Goal: Information Seeking & Learning: Learn about a topic

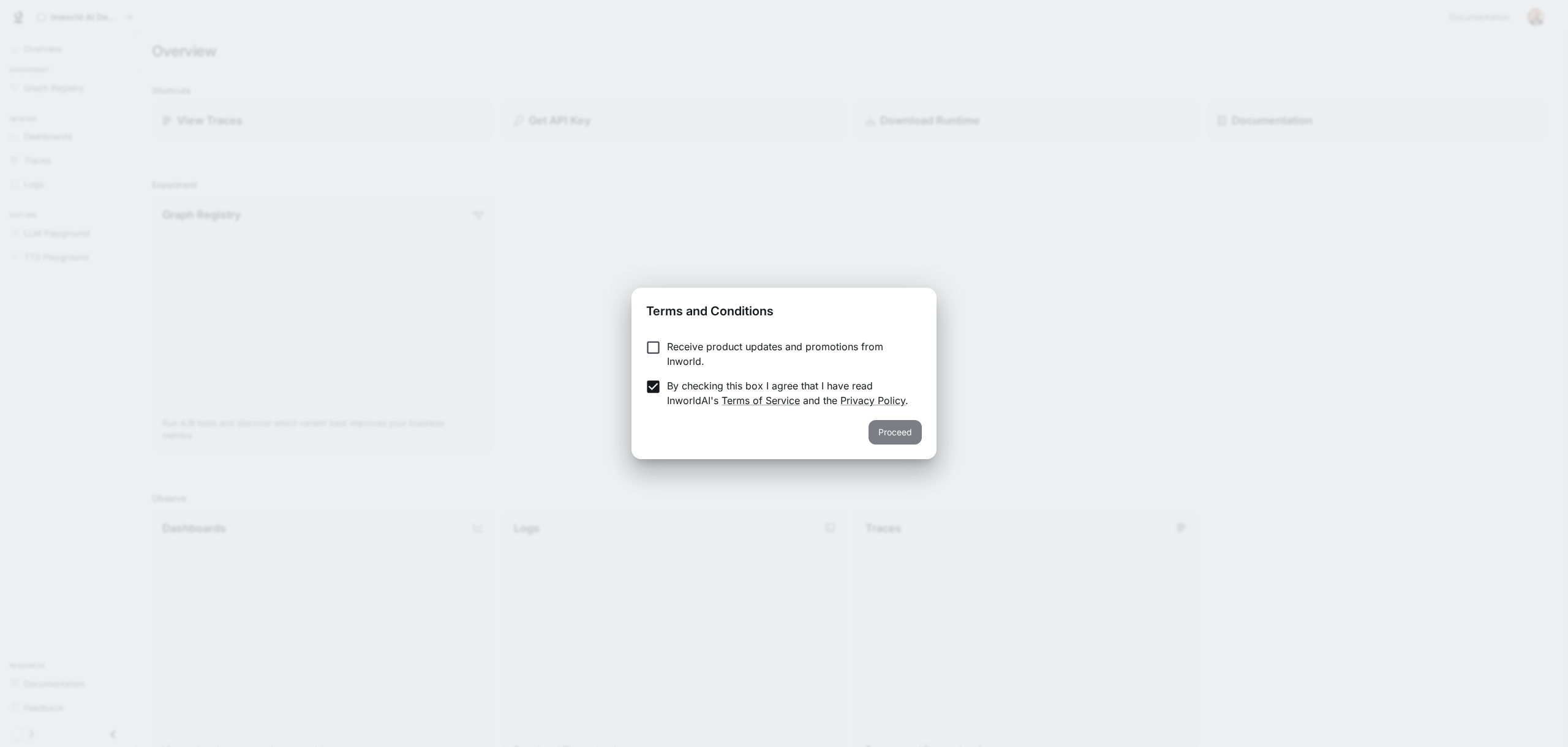
click at [892, 431] on button "Proceed" at bounding box center [895, 432] width 53 height 24
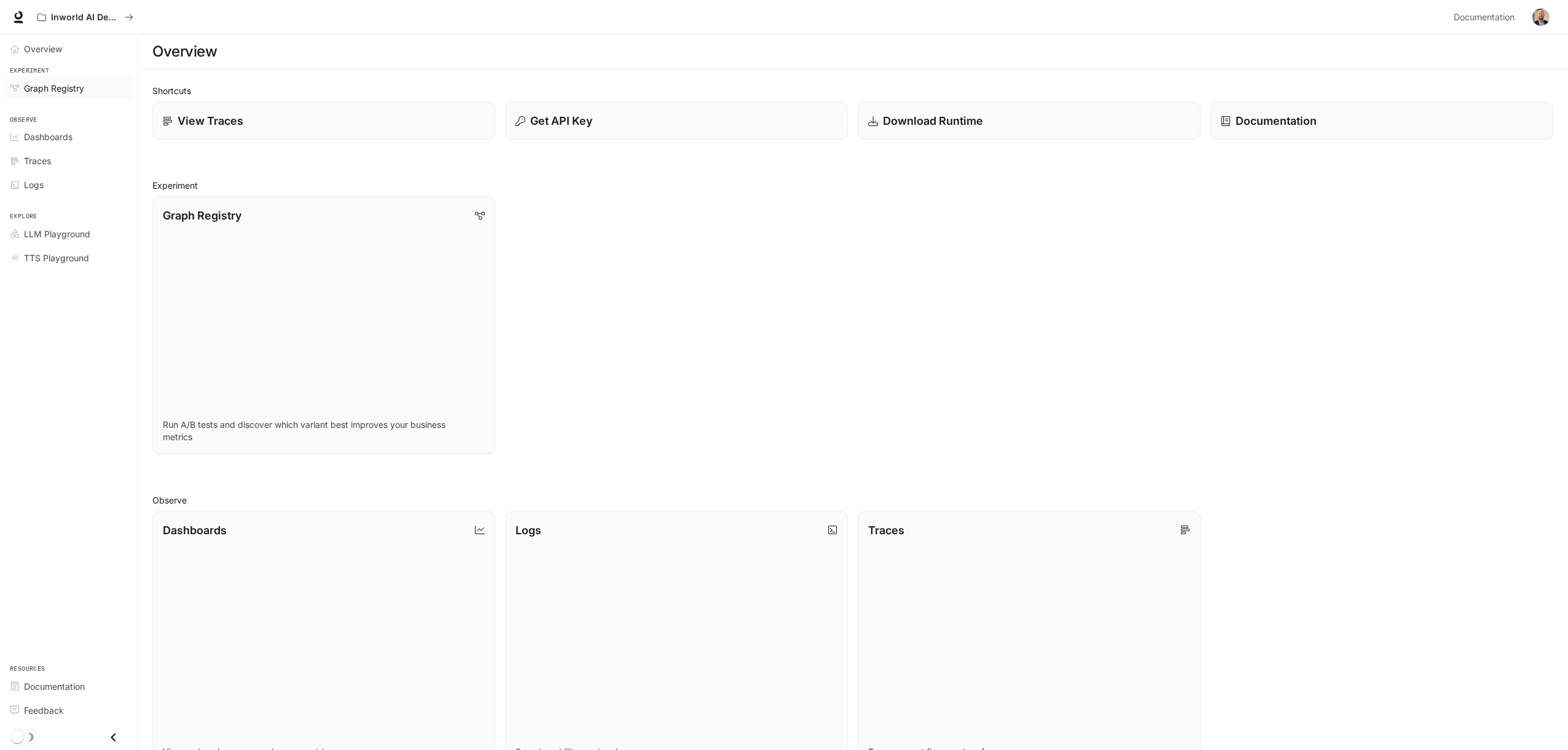
click at [62, 86] on span "Graph Registry" at bounding box center [54, 88] width 60 height 13
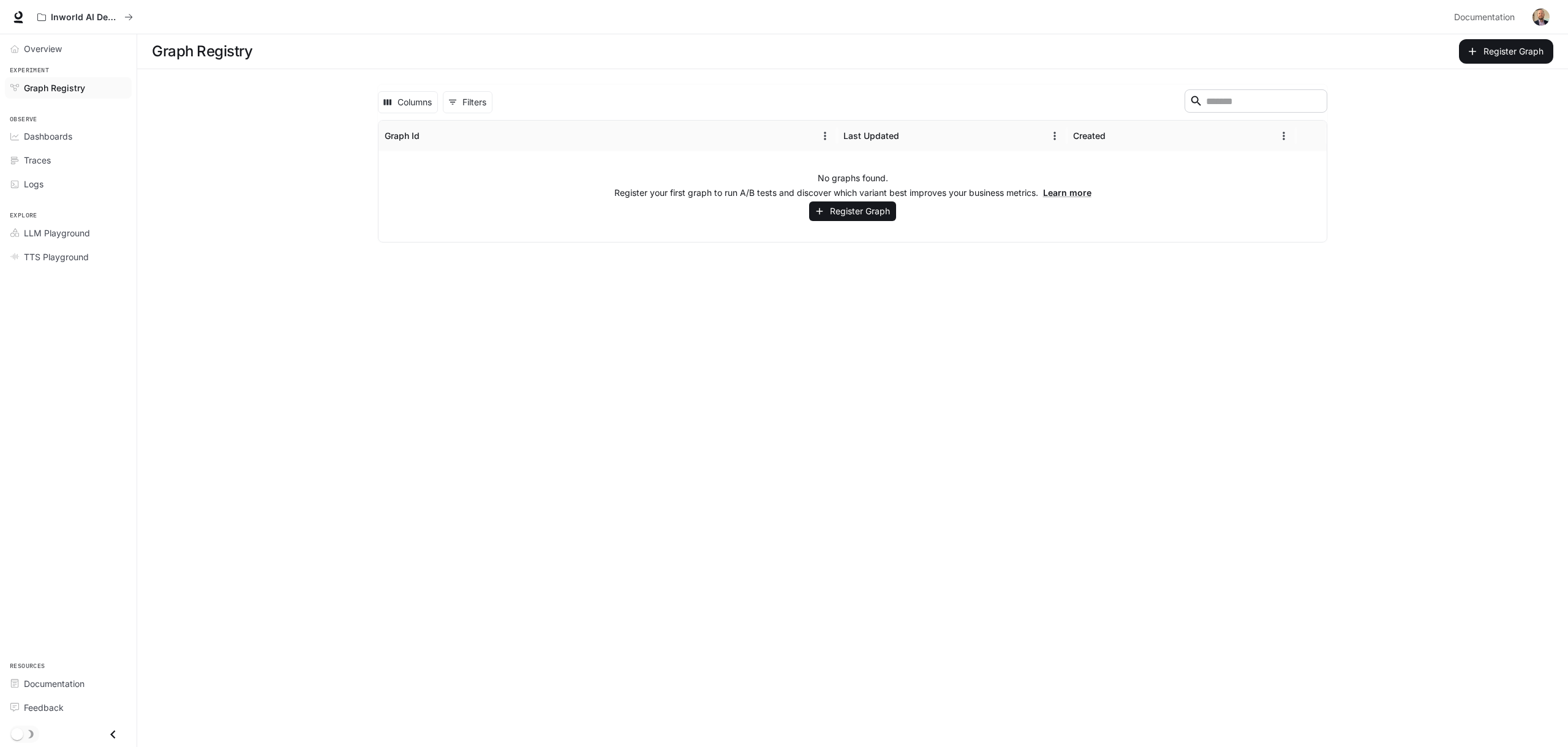
click at [194, 132] on main "Graph Registry Register Graph Columns 0 Filters ​ Graph Id Last Updated Created…" at bounding box center [853, 391] width 1431 height 712
click at [1062, 192] on link "Learn more" at bounding box center [1067, 192] width 48 height 10
click at [233, 110] on main "Graph Registry Register Graph Columns 0 Filters ​ Graph Id Last Updated Created…" at bounding box center [853, 391] width 1431 height 712
click at [69, 136] on span "Dashboards" at bounding box center [47, 136] width 48 height 13
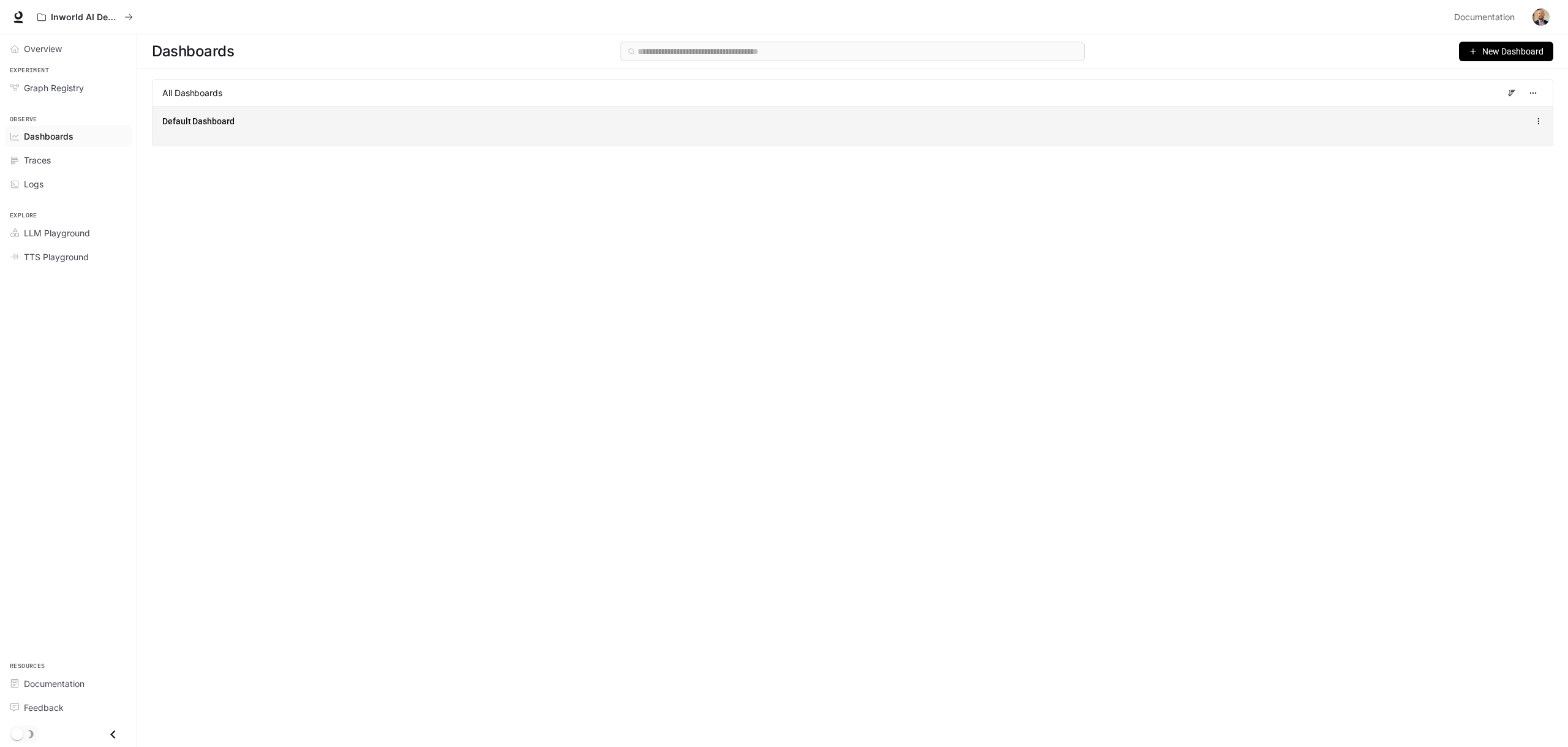
click at [214, 113] on div "Default Dashboard" at bounding box center [853, 126] width 1401 height 40
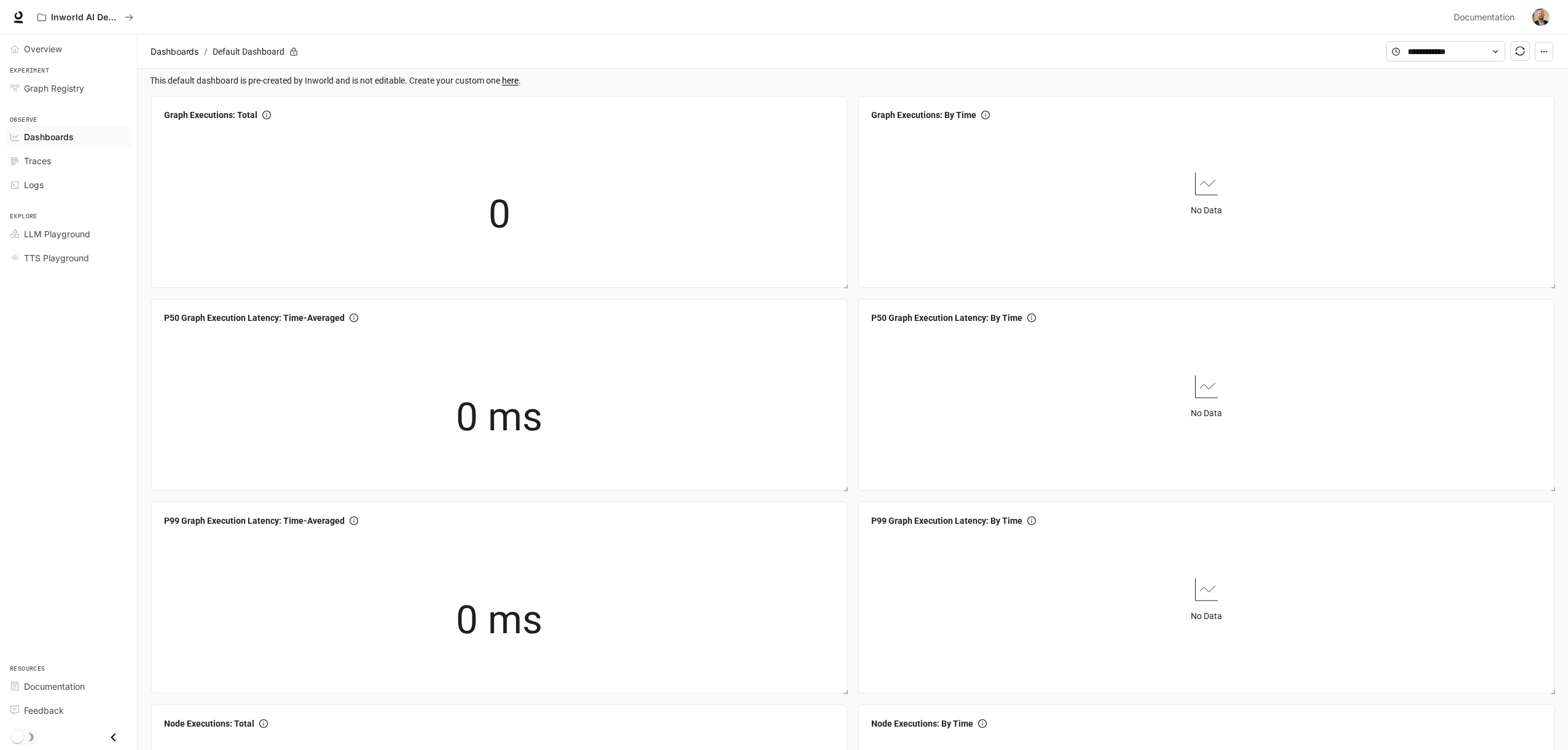
click at [1550, 49] on button "button" at bounding box center [1544, 51] width 19 height 20
click at [1495, 73] on span "Full screen" at bounding box center [1480, 75] width 44 height 10
click at [350, 49] on section "Dashboards / Default Dashboard" at bounding box center [766, 51] width 1239 height 23
click at [55, 166] on div "Traces" at bounding box center [75, 161] width 103 height 13
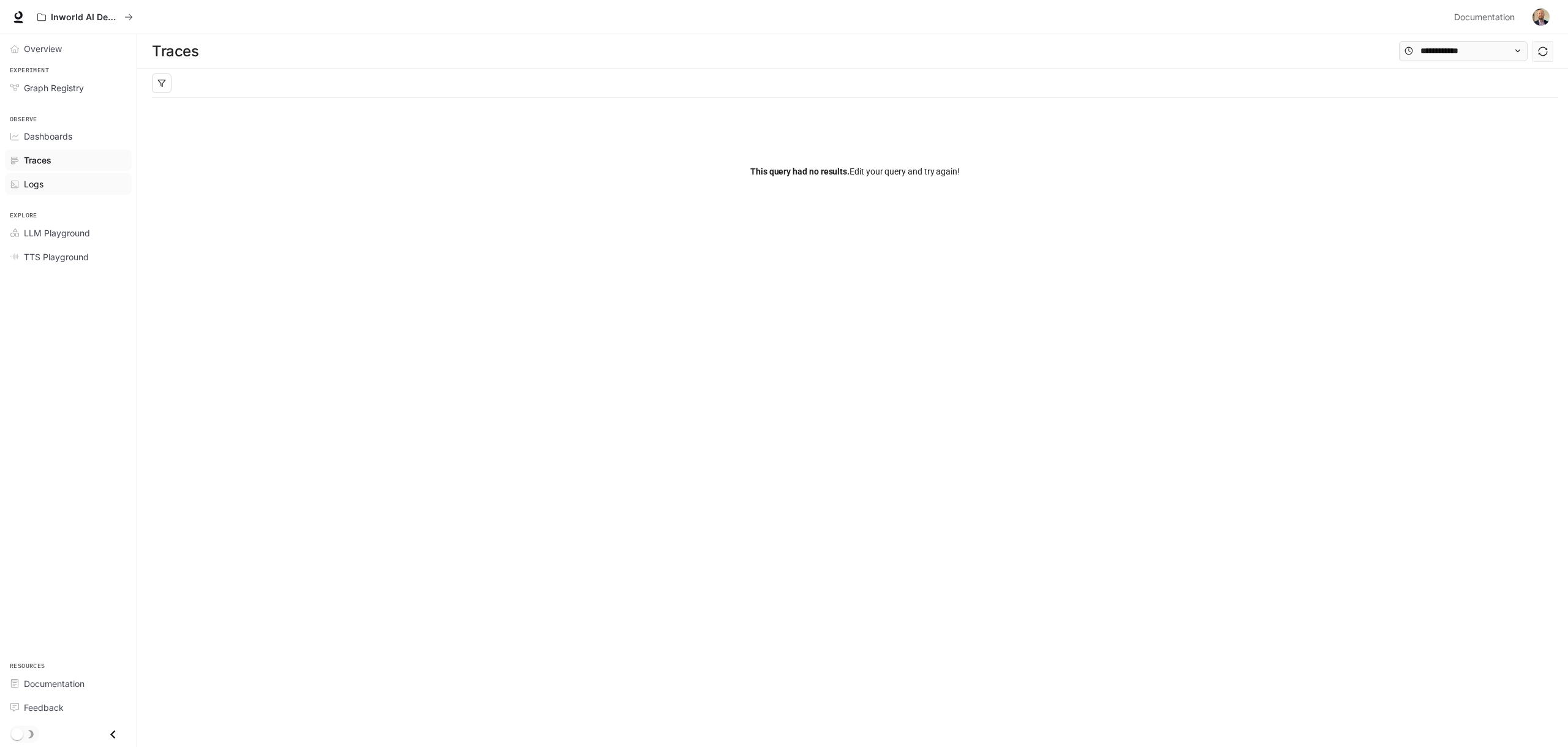
click at [39, 185] on span "Logs" at bounding box center [33, 184] width 20 height 13
click at [1496, 77] on button "Run Query" at bounding box center [1517, 84] width 73 height 20
click at [272, 90] on div "Search Filter : select options from suggested values, for IN/NOT IN operators -…" at bounding box center [756, 84] width 1162 height 20
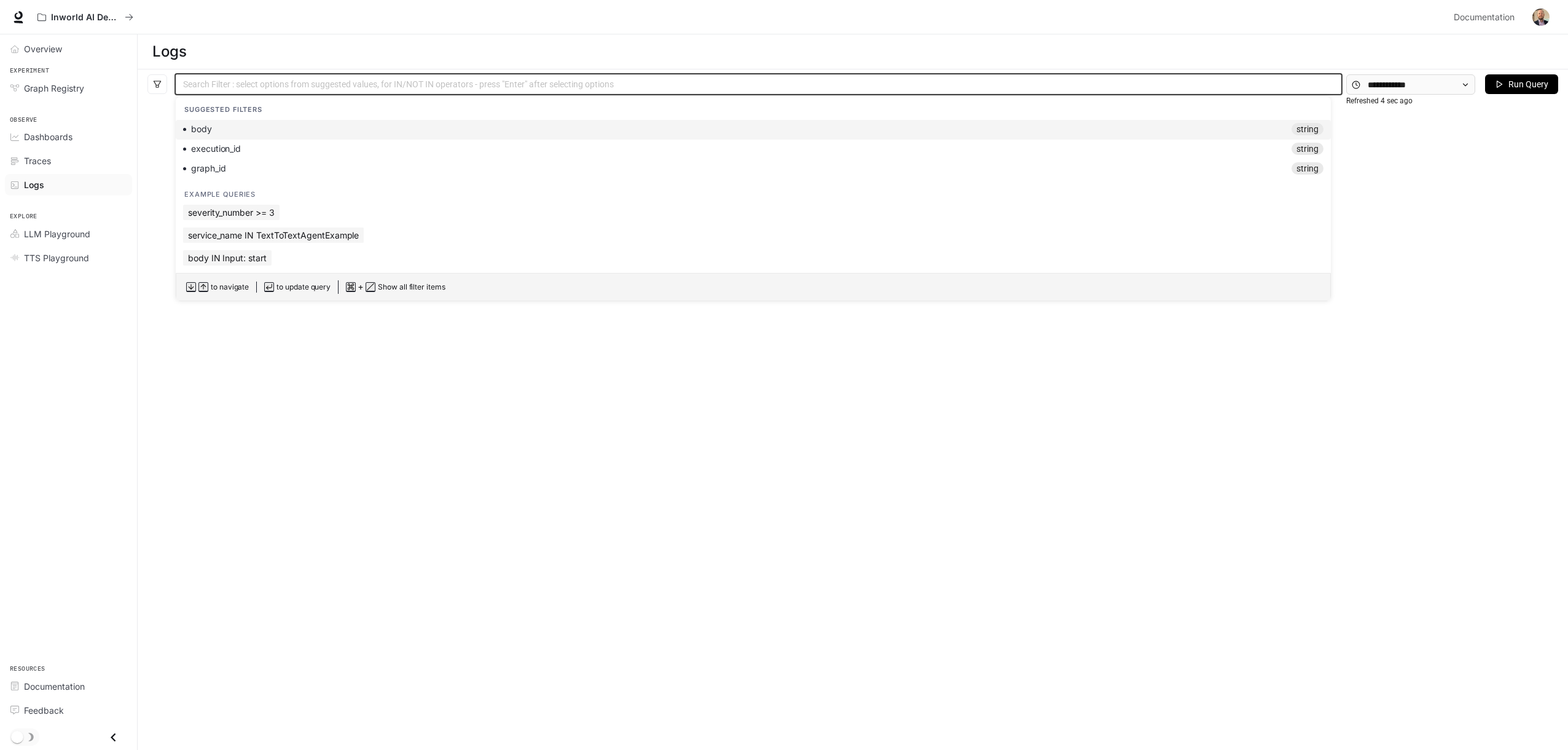
click at [225, 143] on div "execution_id string" at bounding box center [753, 149] width 1140 height 12
type input "**********"
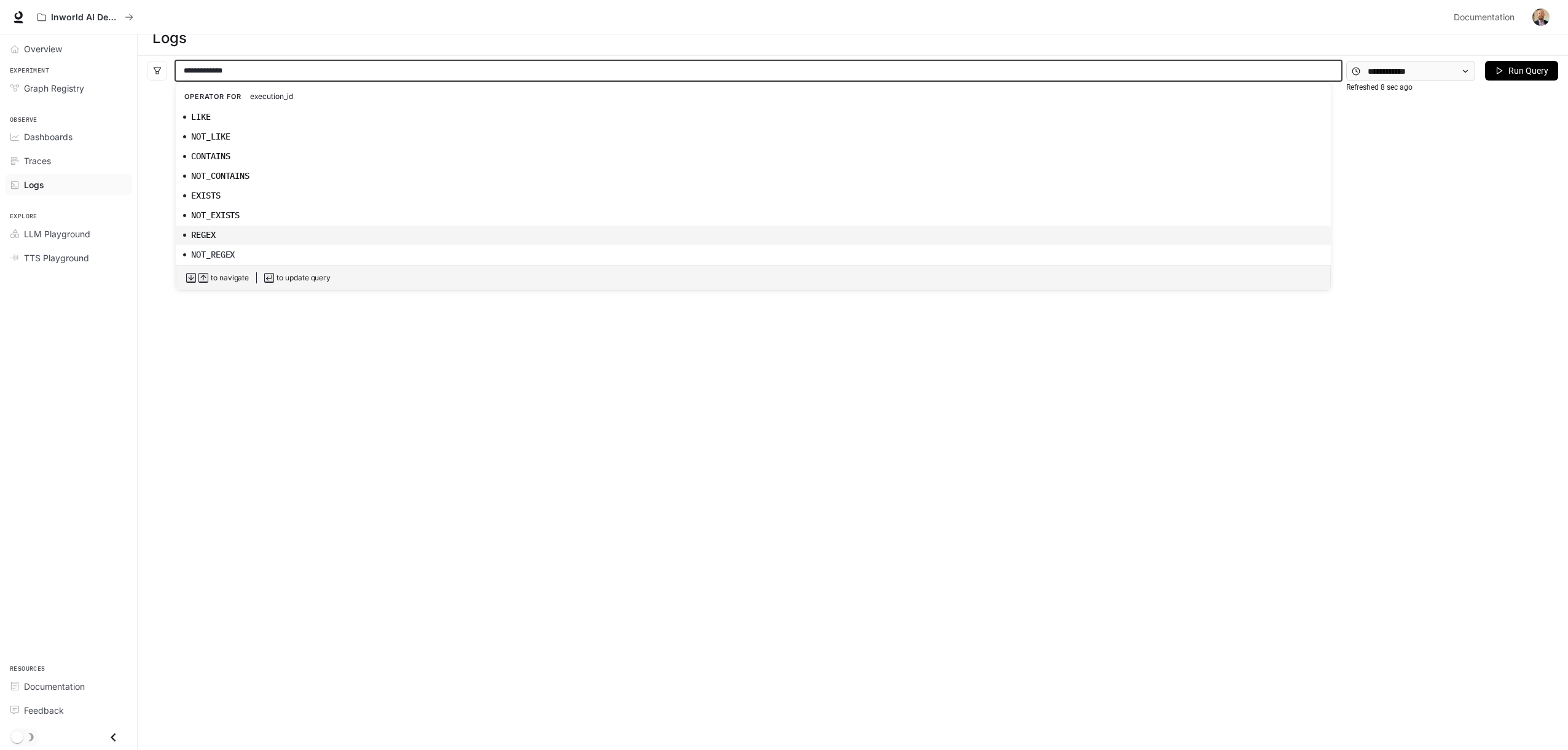
scroll to position [46, 0]
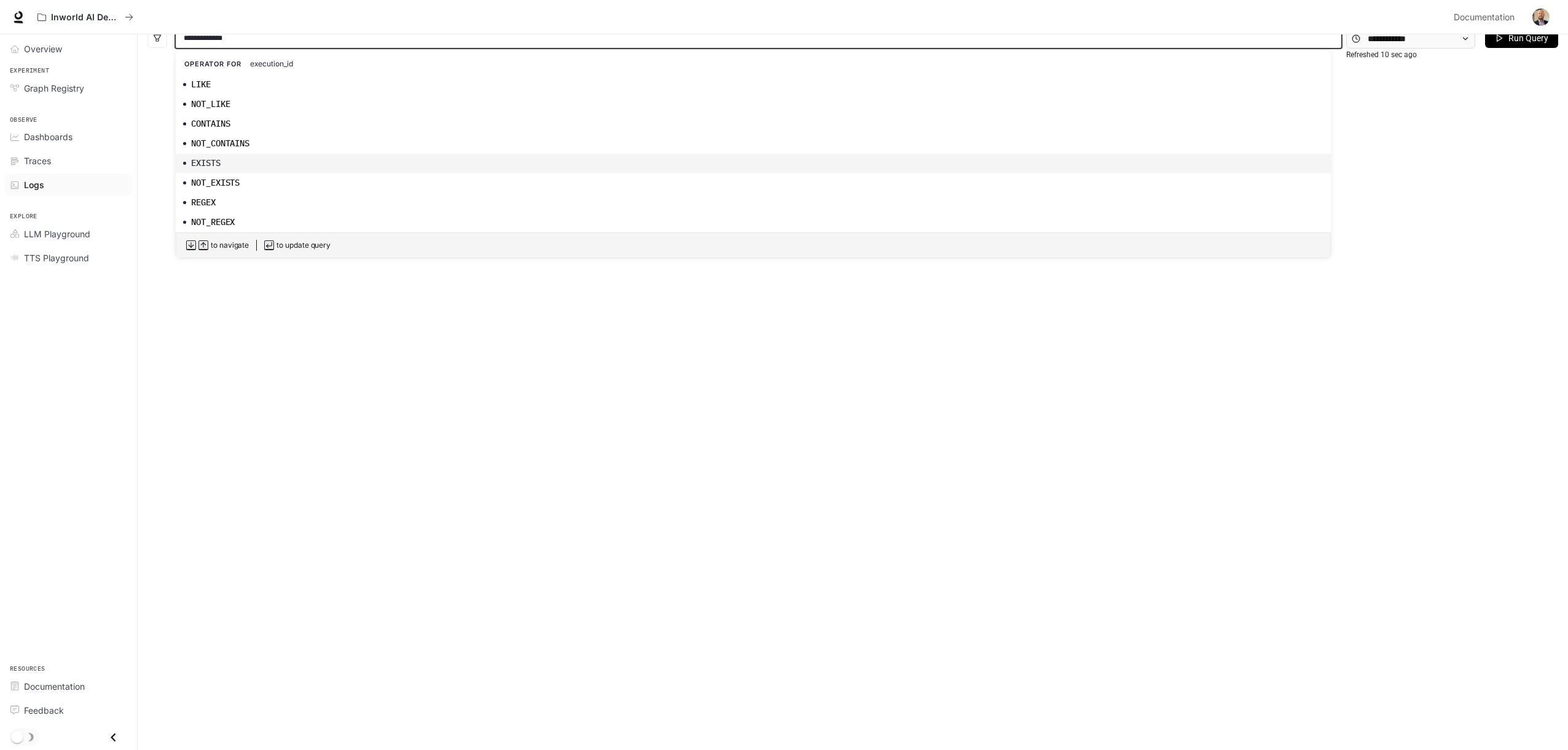
click at [229, 162] on div "EXISTS" at bounding box center [753, 163] width 1140 height 12
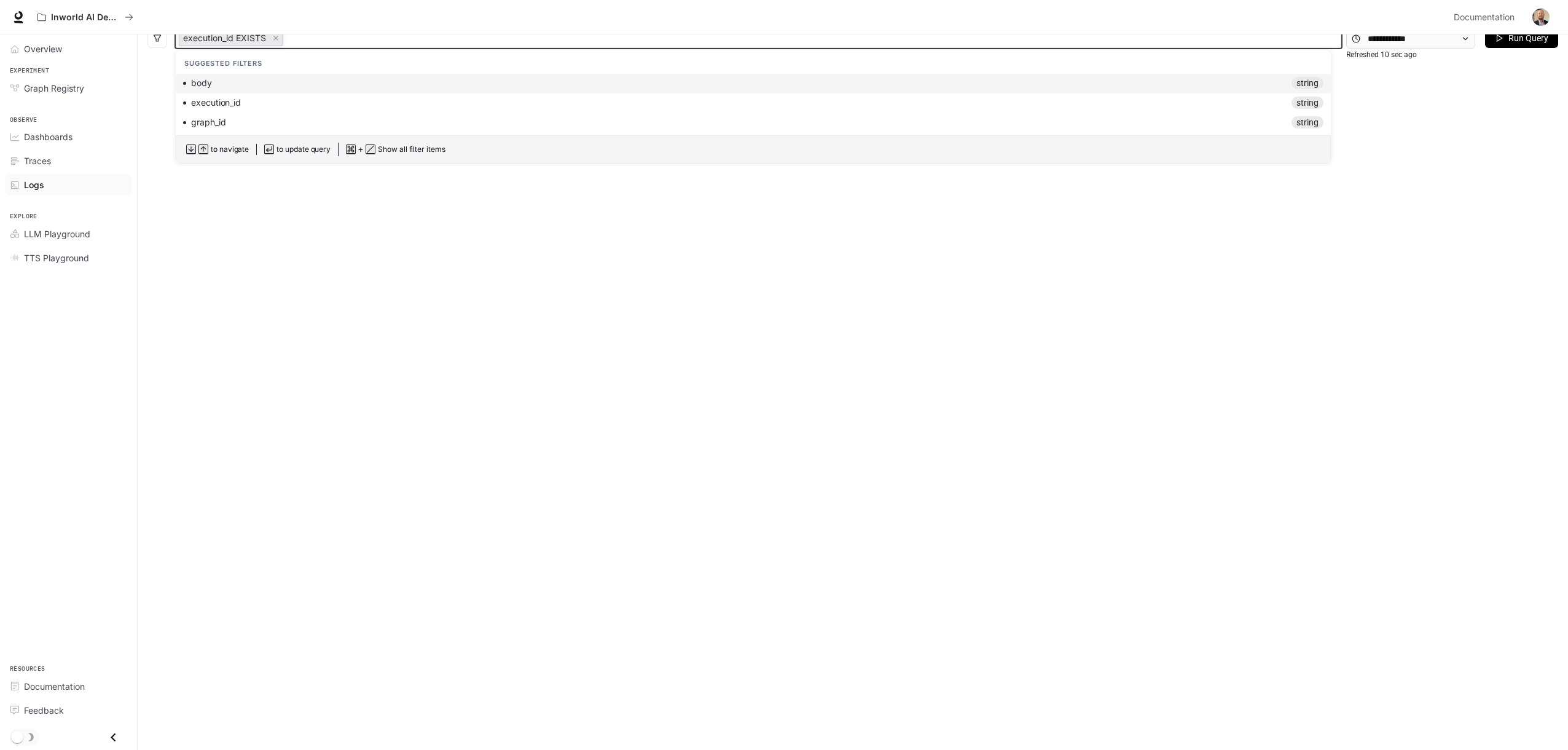
click at [1495, 42] on button "Run Query" at bounding box center [1522, 38] width 73 height 20
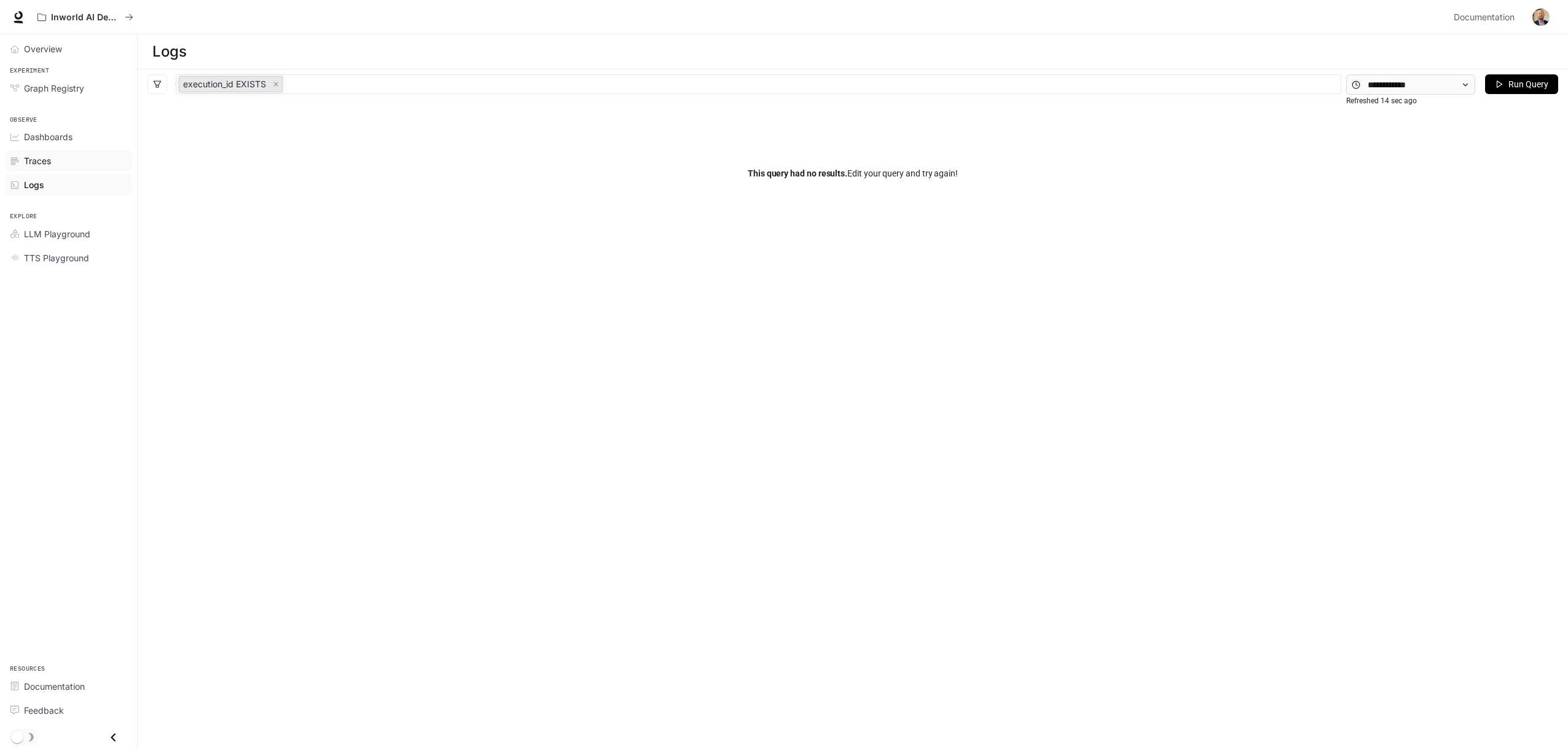
click at [41, 167] on link "Traces" at bounding box center [69, 160] width 127 height 21
click at [200, 78] on div at bounding box center [858, 84] width 1410 height 30
click at [37, 134] on span "Dashboards" at bounding box center [48, 137] width 48 height 13
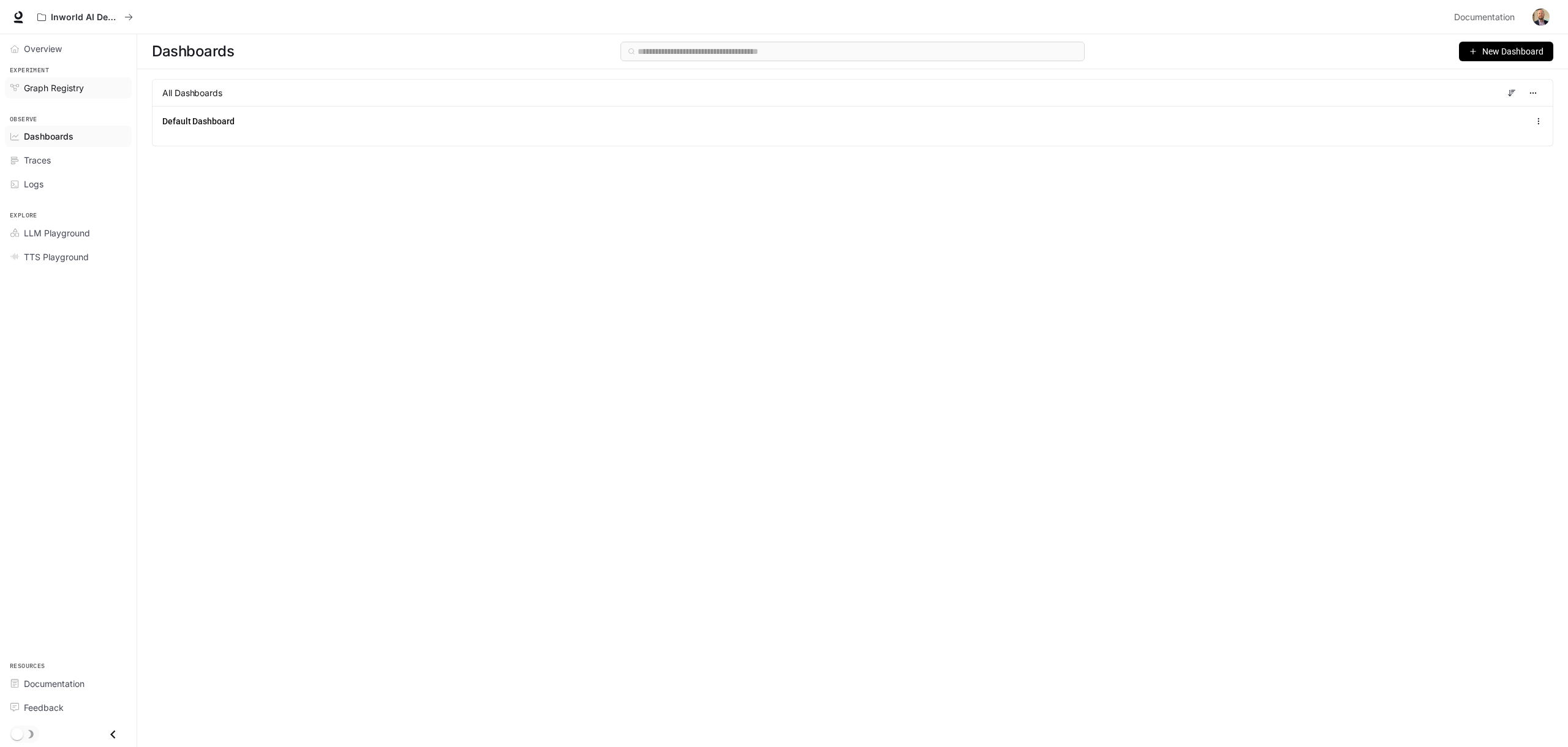
click at [46, 83] on span "Graph Registry" at bounding box center [54, 88] width 60 height 13
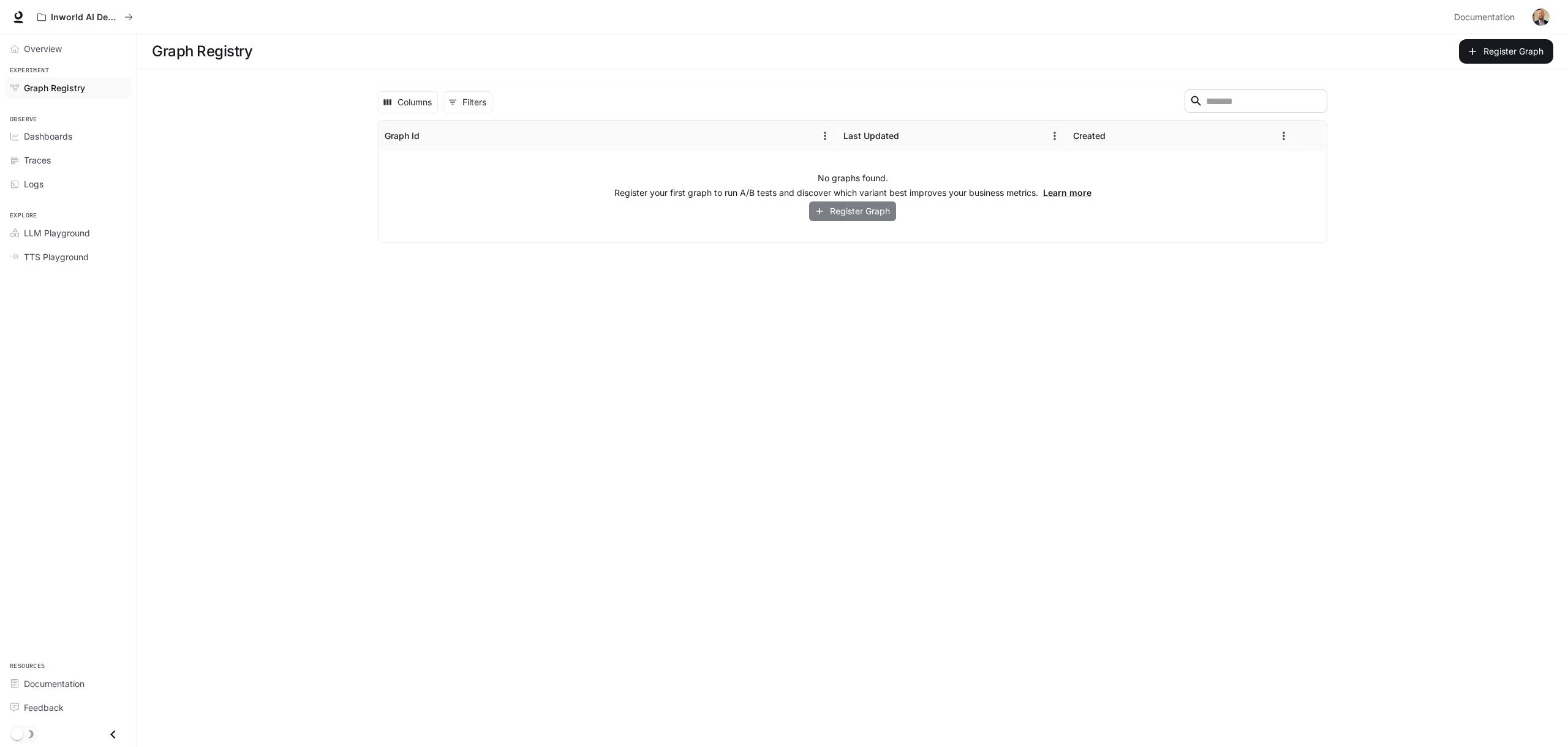
click at [871, 213] on button "Register Graph" at bounding box center [853, 211] width 87 height 21
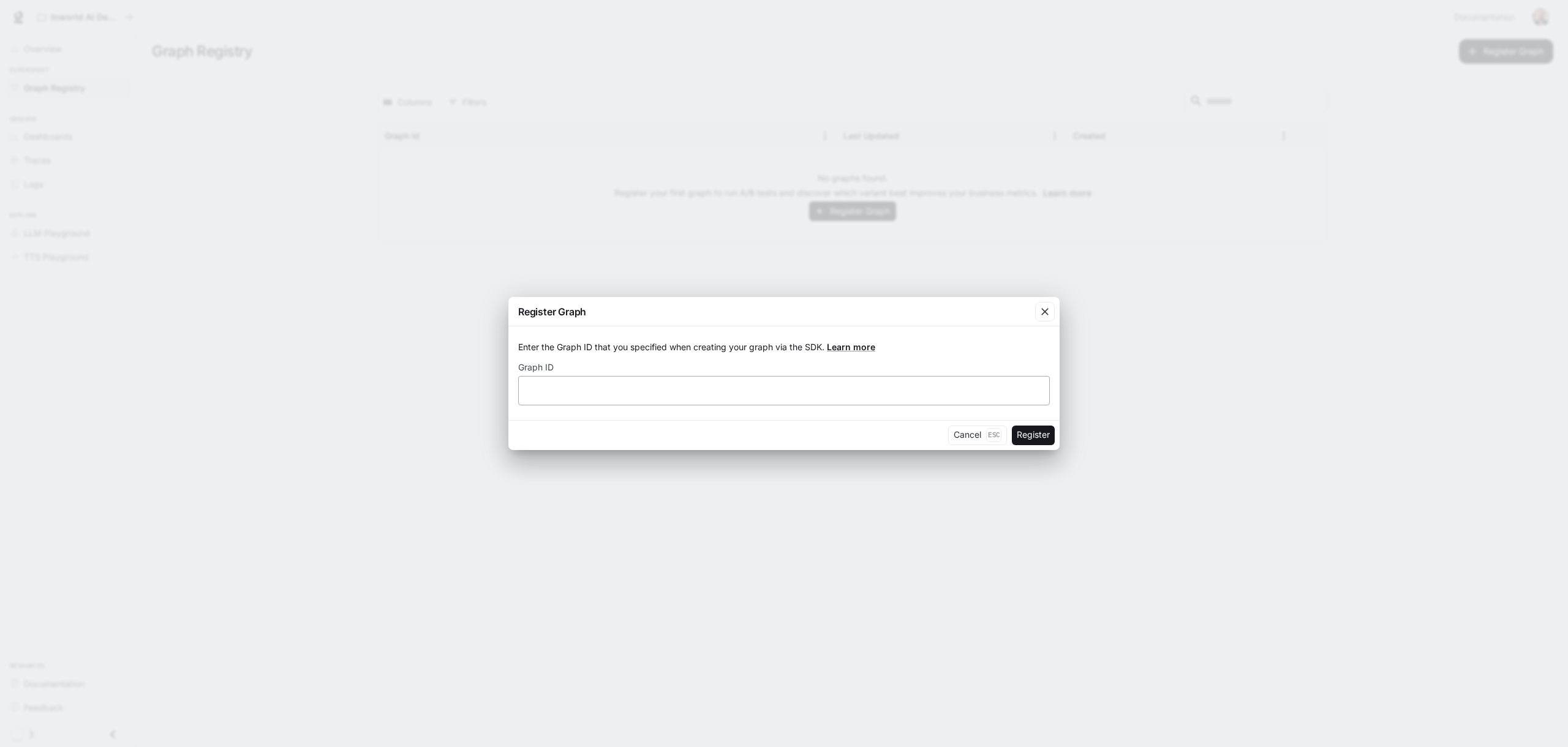
click at [567, 403] on div "​" at bounding box center [784, 391] width 532 height 29
click at [842, 347] on link "Learn more" at bounding box center [851, 347] width 48 height 10
click at [412, 286] on div "Register Graph Enter the Graph ID that you specified when creating your graph v…" at bounding box center [784, 374] width 1568 height 747
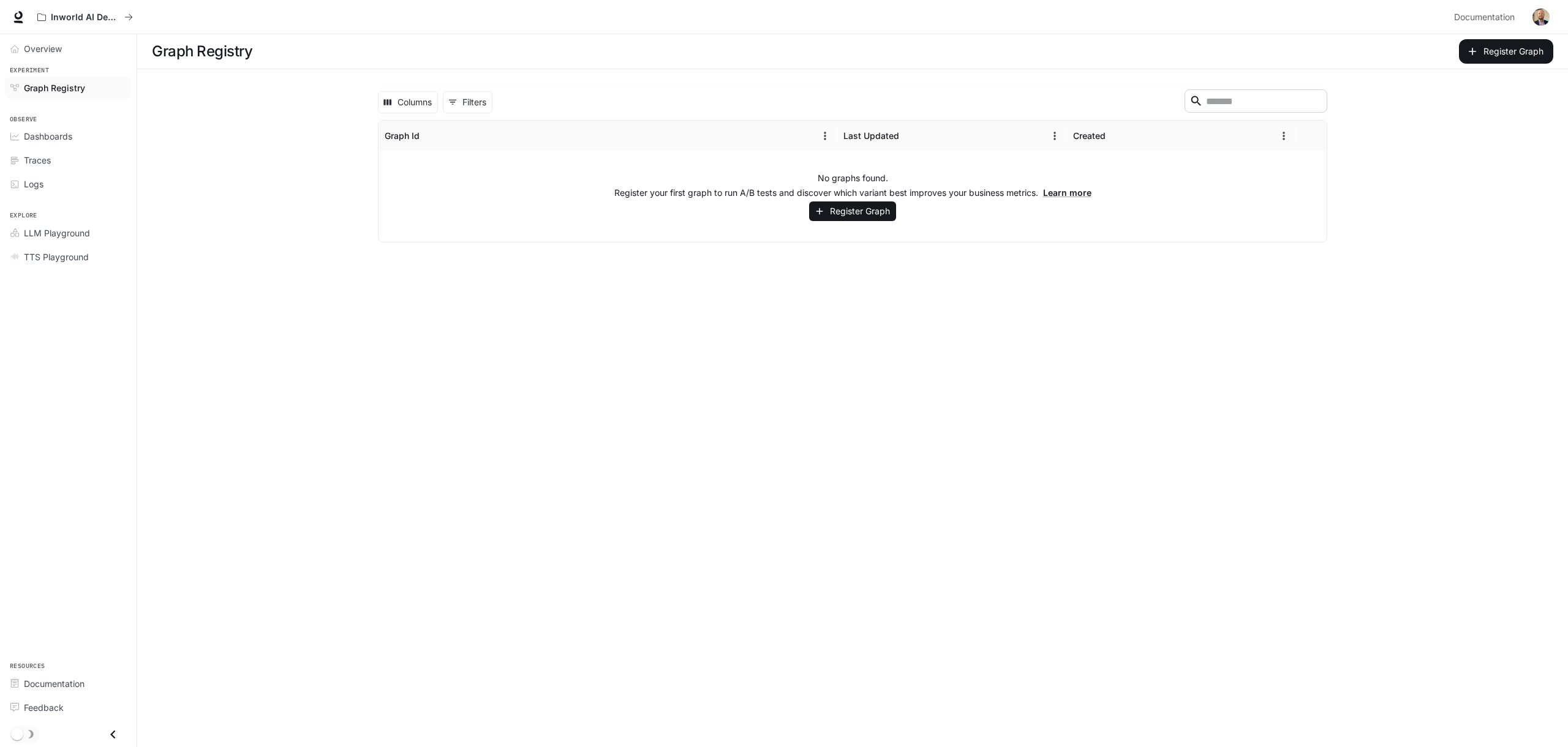
click at [60, 245] on li "TTS Playground" at bounding box center [68, 256] width 137 height 24
click at [62, 236] on span "LLM Playground" at bounding box center [56, 233] width 66 height 13
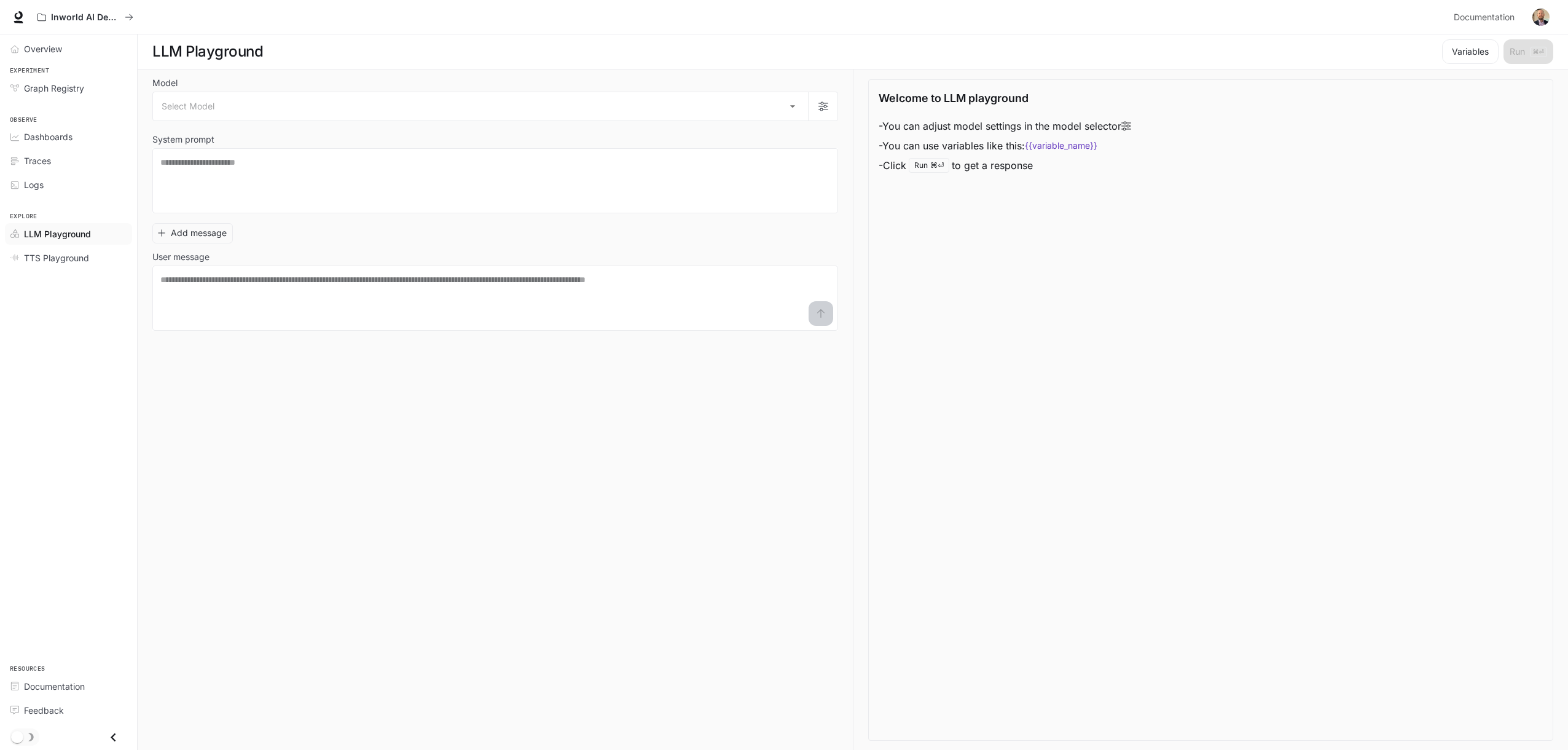
click at [256, 233] on div "Add message User message * ​" at bounding box center [495, 274] width 686 height 113
click at [55, 14] on p "Inworld AI Demos" at bounding box center [85, 17] width 69 height 10
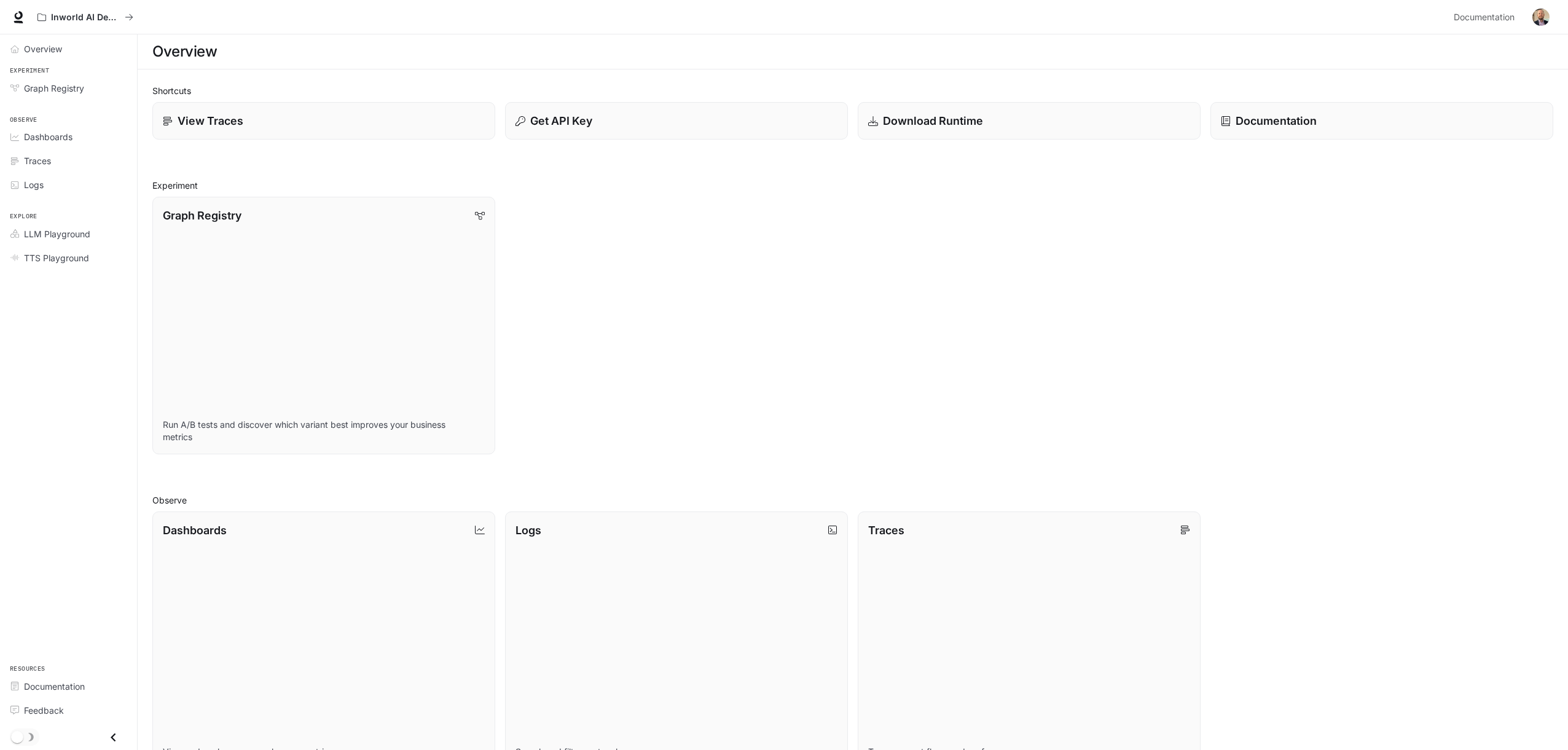
click at [318, 28] on div "Inworld AI Demos" at bounding box center [741, 17] width 1417 height 24
click at [19, 24] on link at bounding box center [18, 17] width 17 height 17
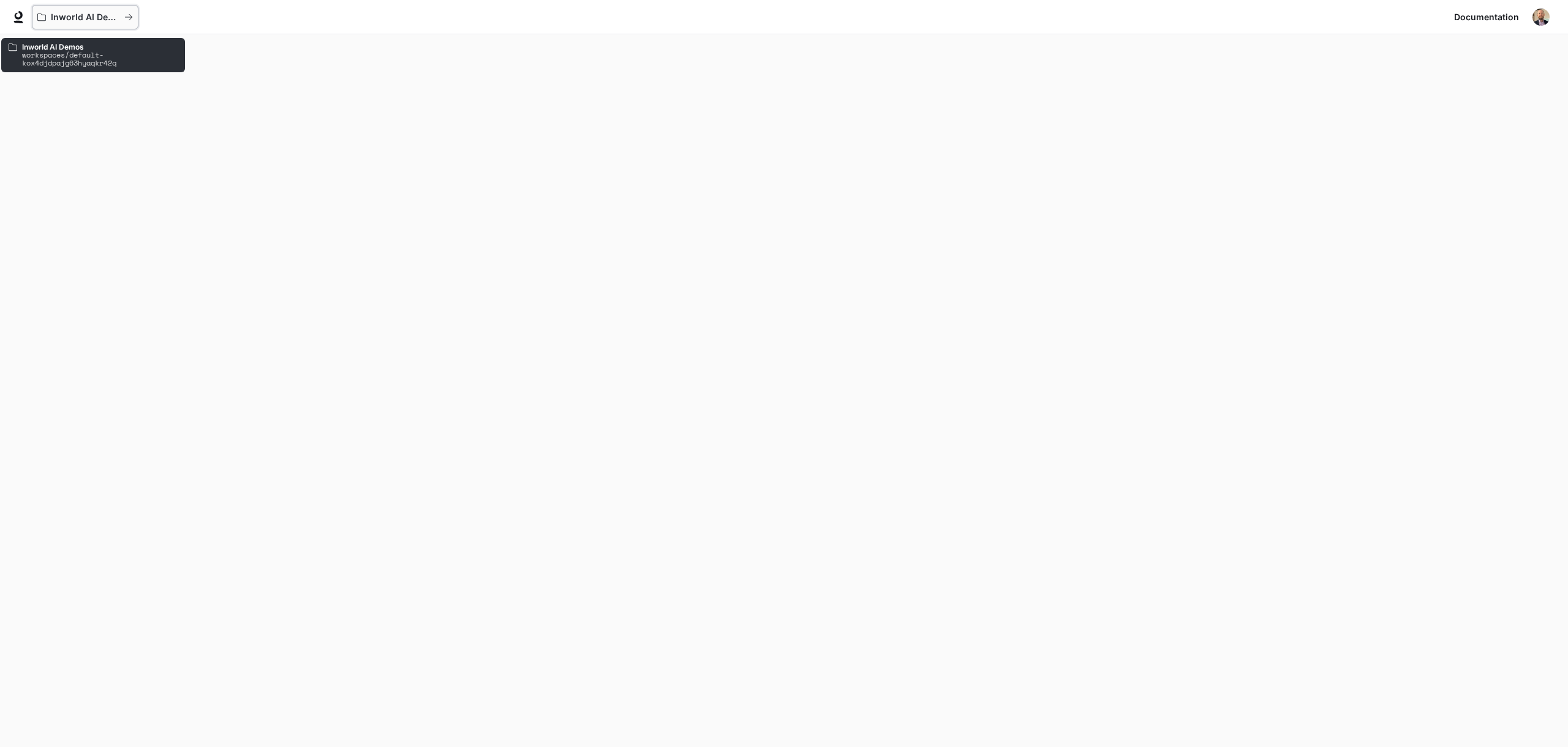
click at [63, 12] on p "Inworld AI Demos" at bounding box center [85, 17] width 69 height 10
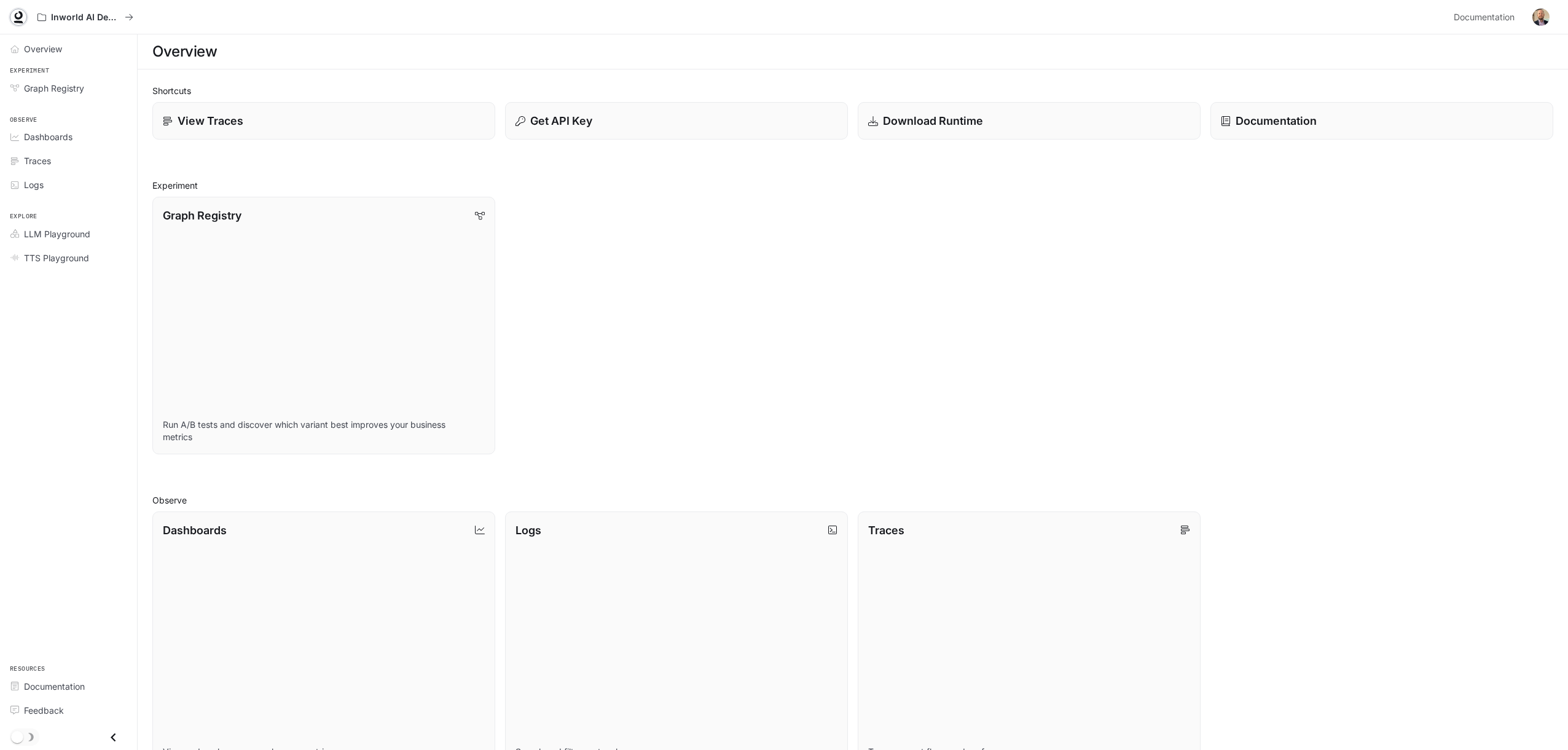
click at [15, 23] on icon at bounding box center [19, 22] width 9 height 3
click at [287, 255] on link "Graph Registry Run A/B tests and discover which variant best improves your busi…" at bounding box center [323, 325] width 347 height 260
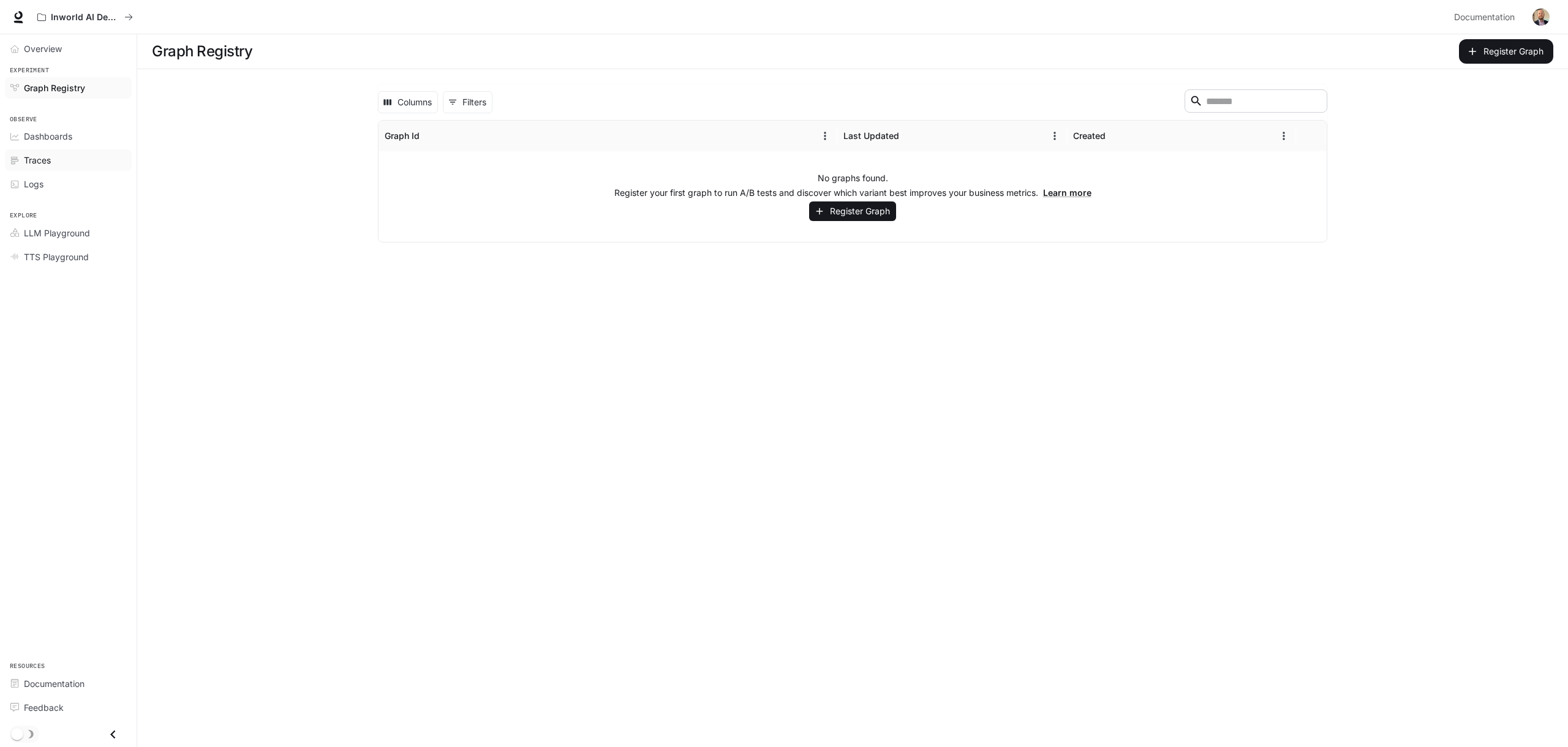
click at [55, 166] on div "Traces" at bounding box center [75, 160] width 103 height 13
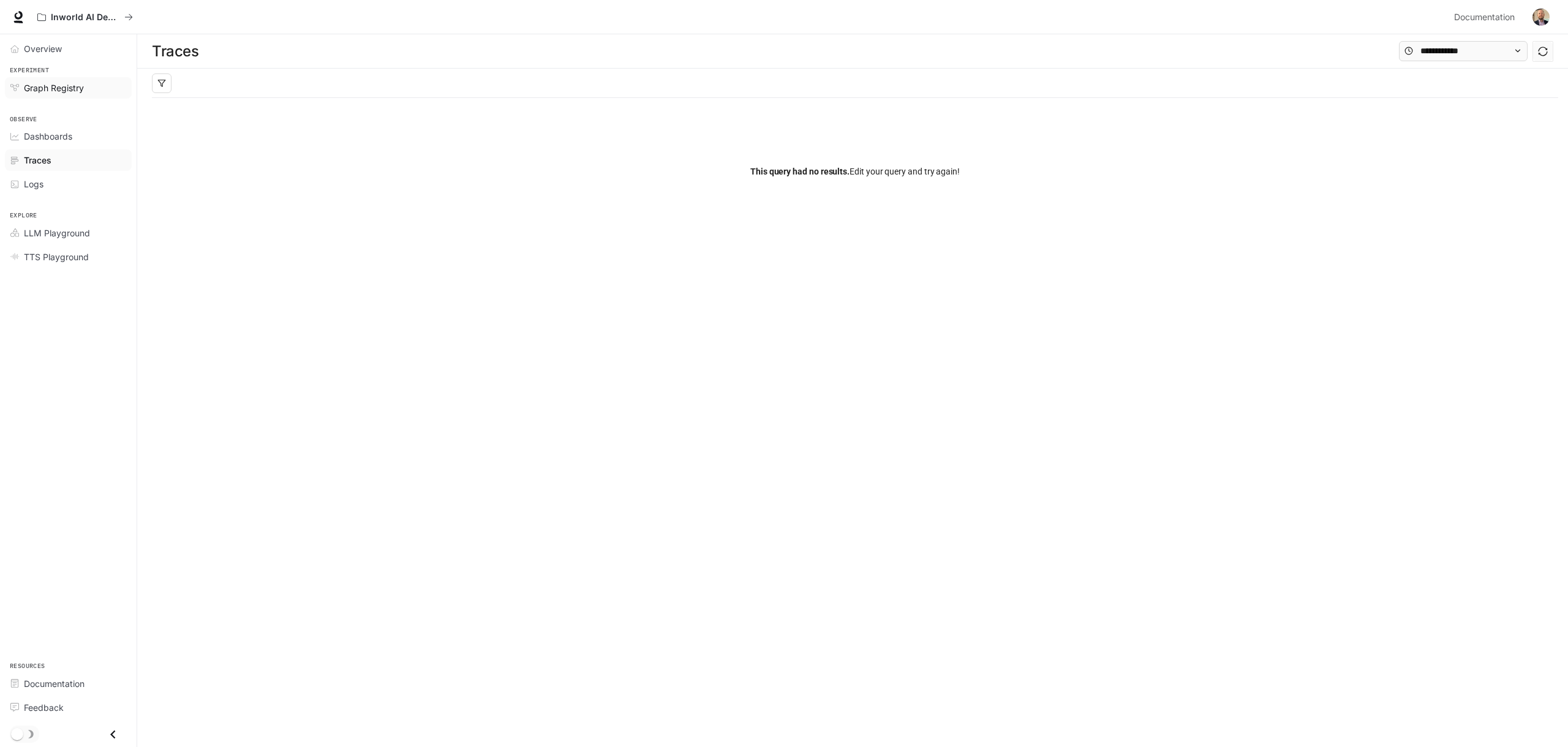
click at [66, 81] on span "Graph Registry" at bounding box center [54, 88] width 60 height 13
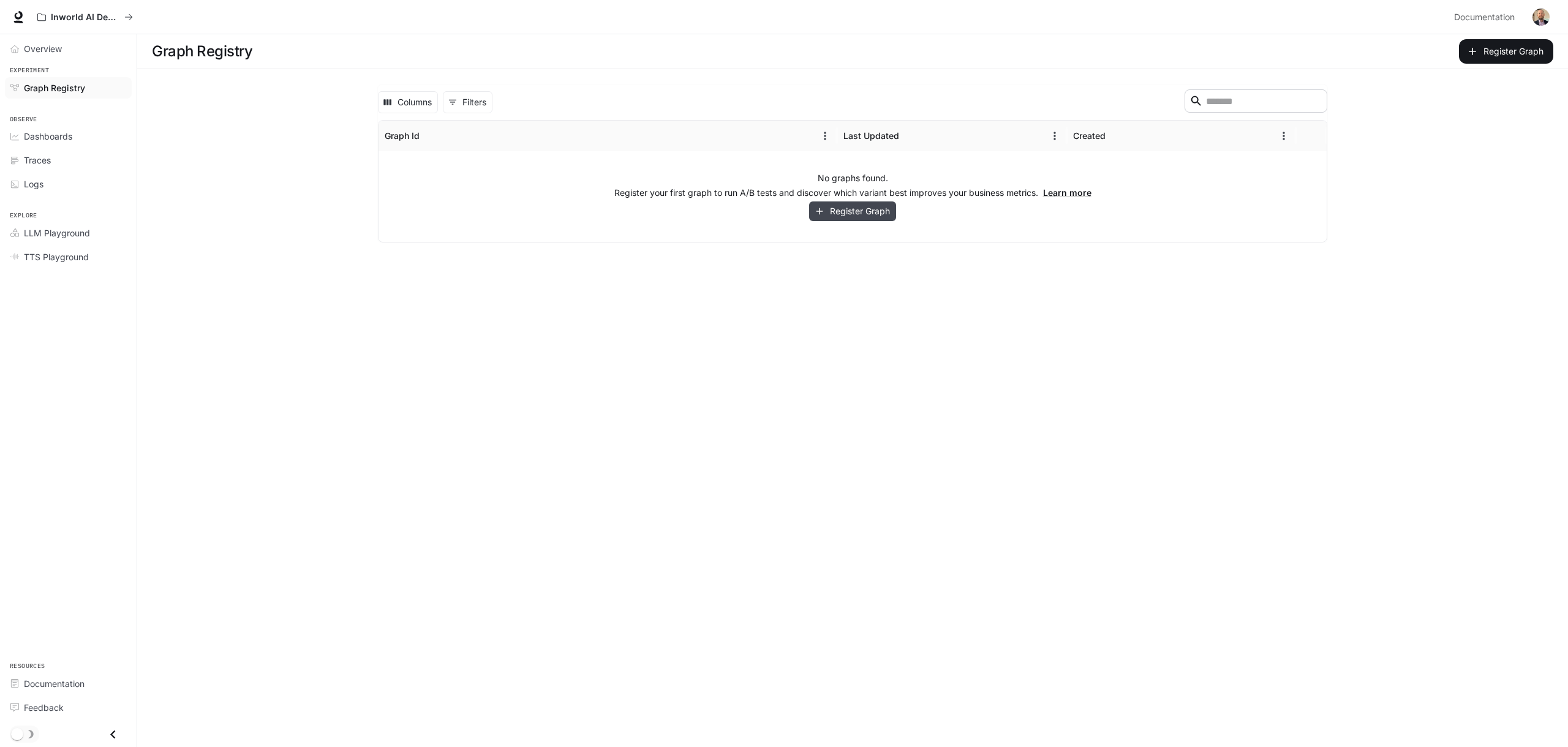
click at [835, 209] on button "Register Graph" at bounding box center [853, 211] width 87 height 21
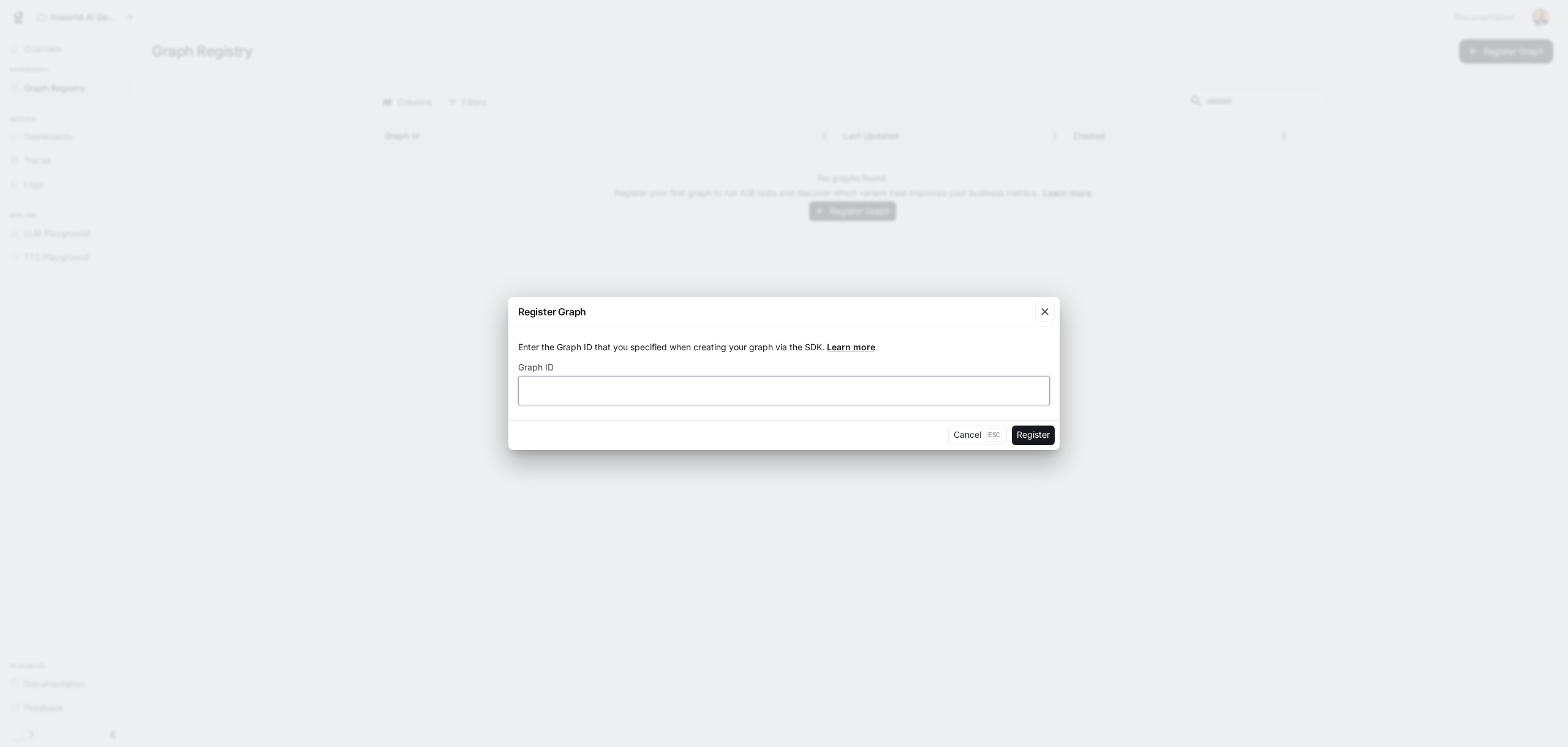
click at [744, 386] on input "text" at bounding box center [784, 390] width 531 height 12
click at [970, 434] on button "Cancel Esc" at bounding box center [978, 435] width 59 height 20
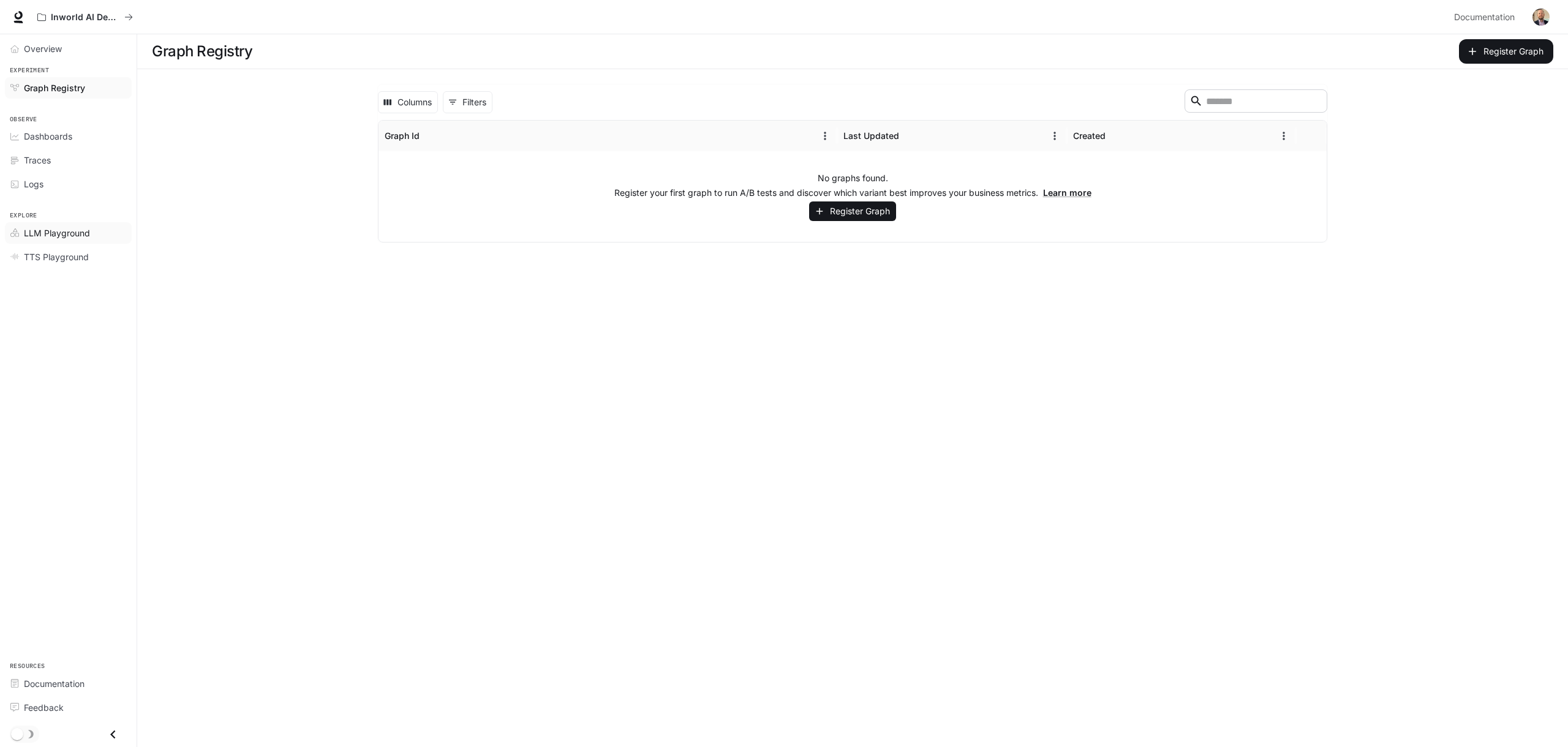
click at [72, 229] on span "LLM Playground" at bounding box center [56, 233] width 66 height 13
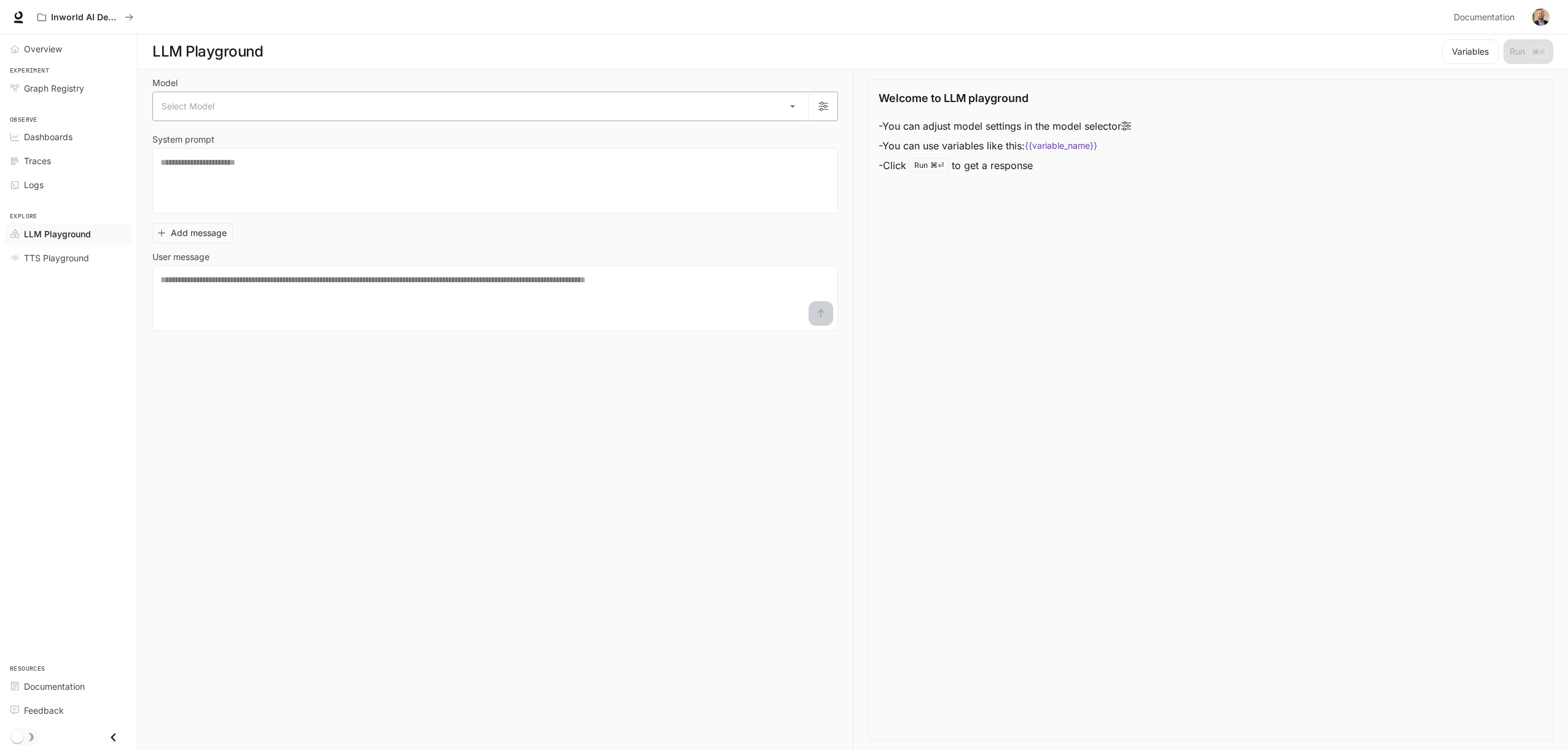
click at [243, 94] on body "Skip to main content Inworld AI Demos Documentation Documentation Portal Overvi…" at bounding box center [784, 375] width 1568 height 751
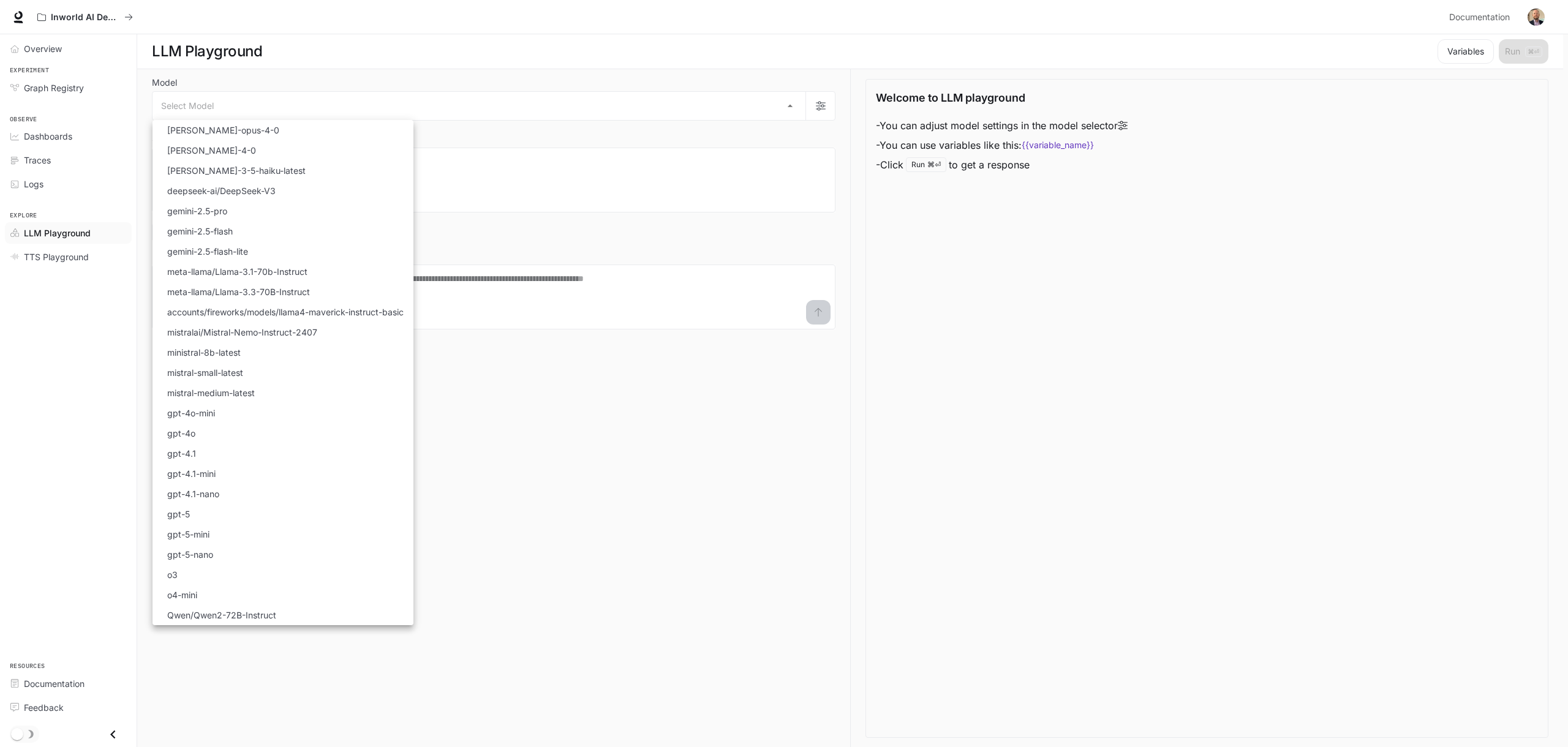
click at [222, 213] on p "gemini-2.5-pro" at bounding box center [197, 211] width 60 height 13
type input "**********"
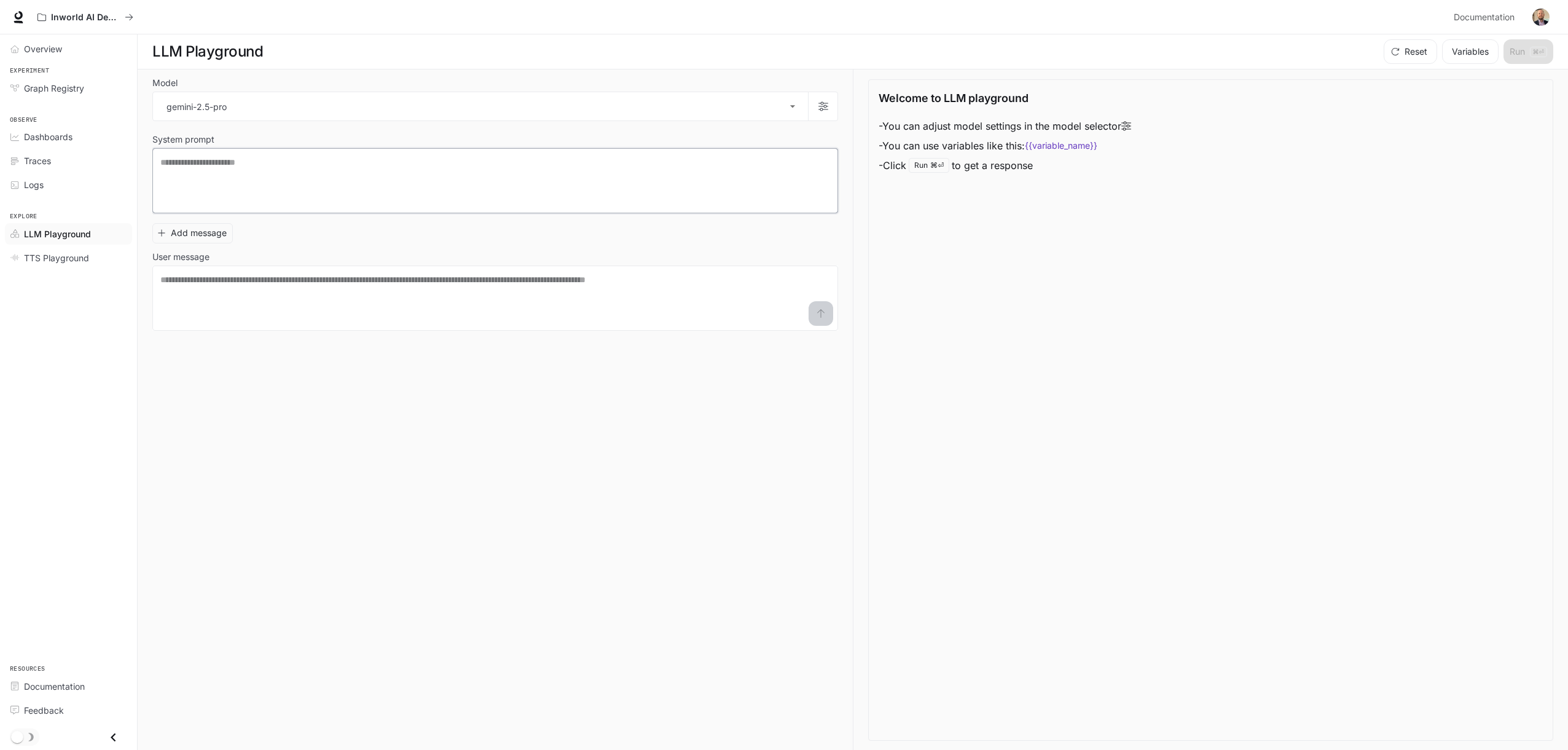
click at [278, 167] on textarea at bounding box center [495, 181] width 670 height 49
click at [220, 239] on button "Add message" at bounding box center [192, 233] width 80 height 21
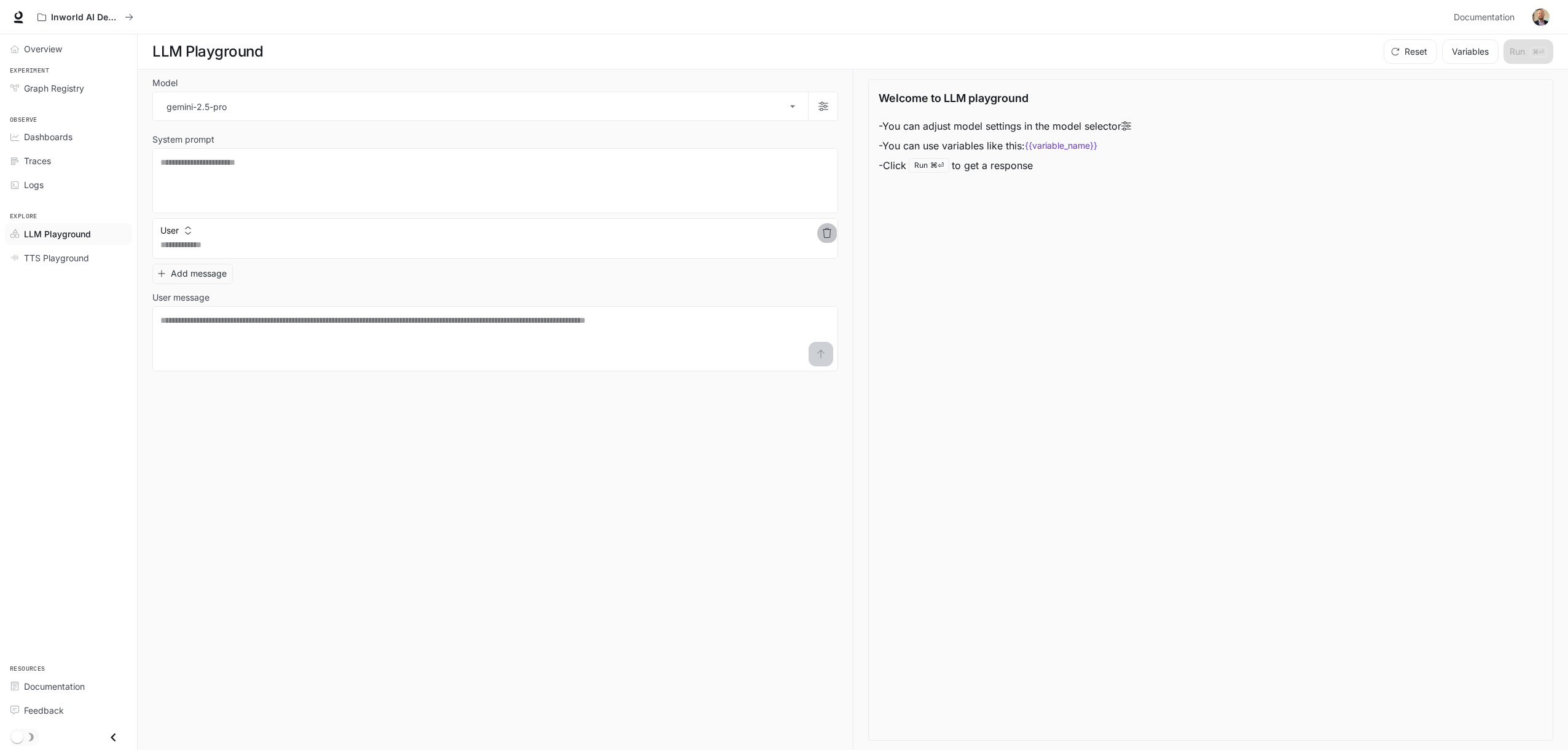
click at [825, 228] on icon "button" at bounding box center [827, 233] width 8 height 10
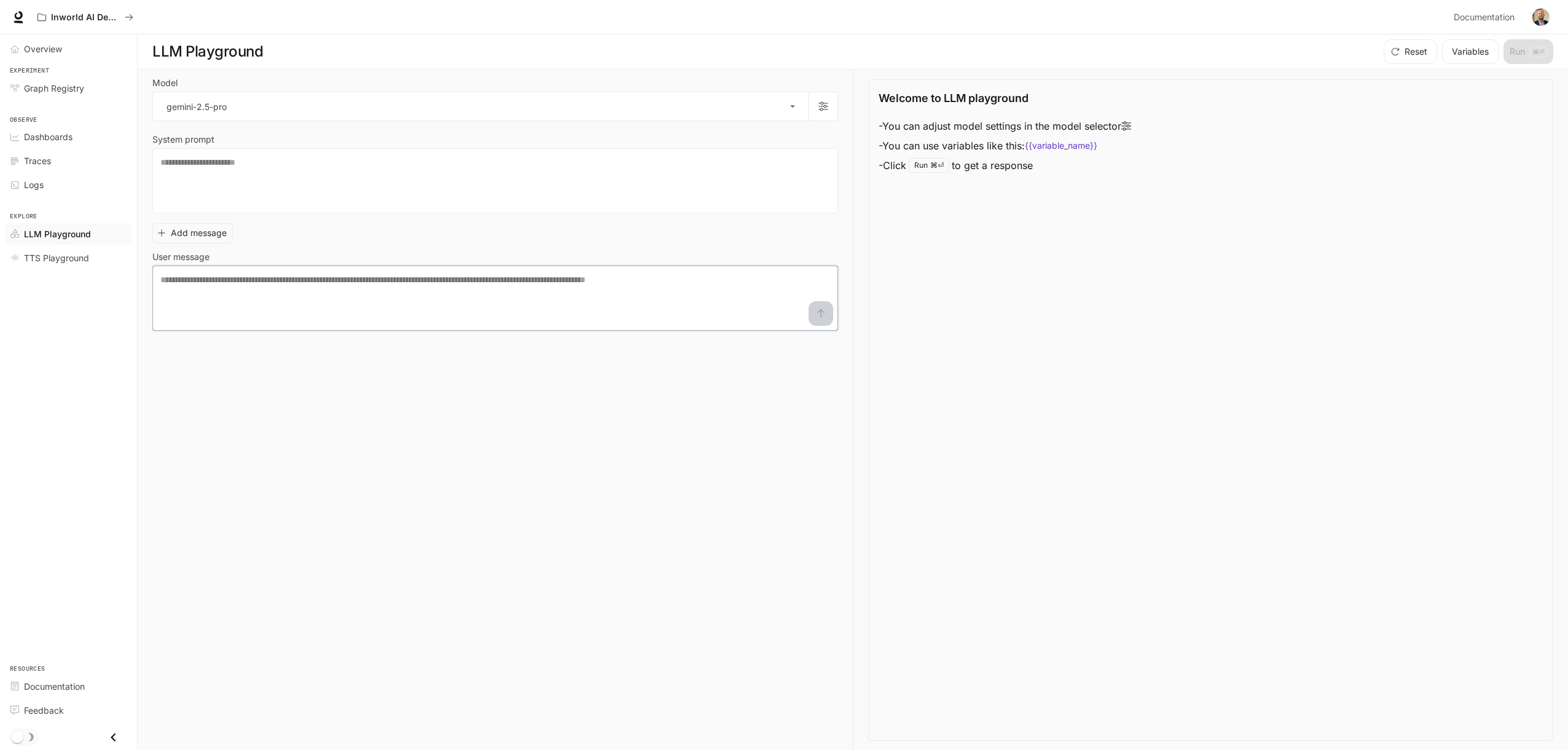
click at [280, 288] on textarea at bounding box center [495, 298] width 670 height 49
click at [1158, 173] on div "Welcome to LLM playground - You can adjust model settings in the model selector…" at bounding box center [1211, 133] width 664 height 86
click at [1105, 123] on li "- You can adjust model settings in the model selector" at bounding box center [1005, 126] width 253 height 20
click at [1052, 126] on li "- You can adjust model settings in the model selector" at bounding box center [1005, 126] width 253 height 20
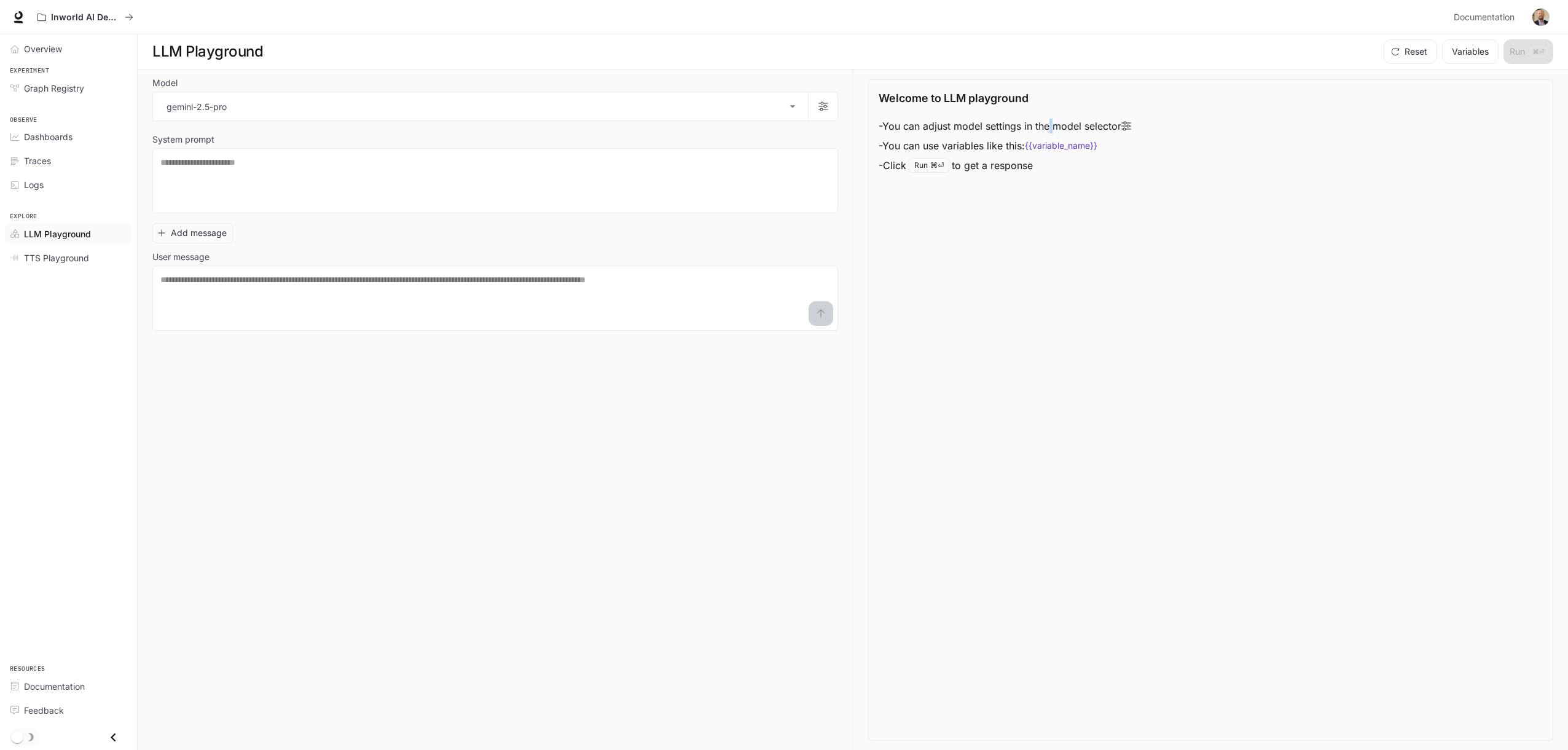
click at [1052, 126] on li "- You can adjust model settings in the model selector" at bounding box center [1005, 126] width 253 height 20
click at [993, 152] on li "- You can use variables like this: {{variable_name}}" at bounding box center [1005, 145] width 253 height 20
click at [1047, 140] on code "{{variable_name}}" at bounding box center [1061, 145] width 73 height 12
click at [212, 107] on body "**********" at bounding box center [784, 375] width 1568 height 751
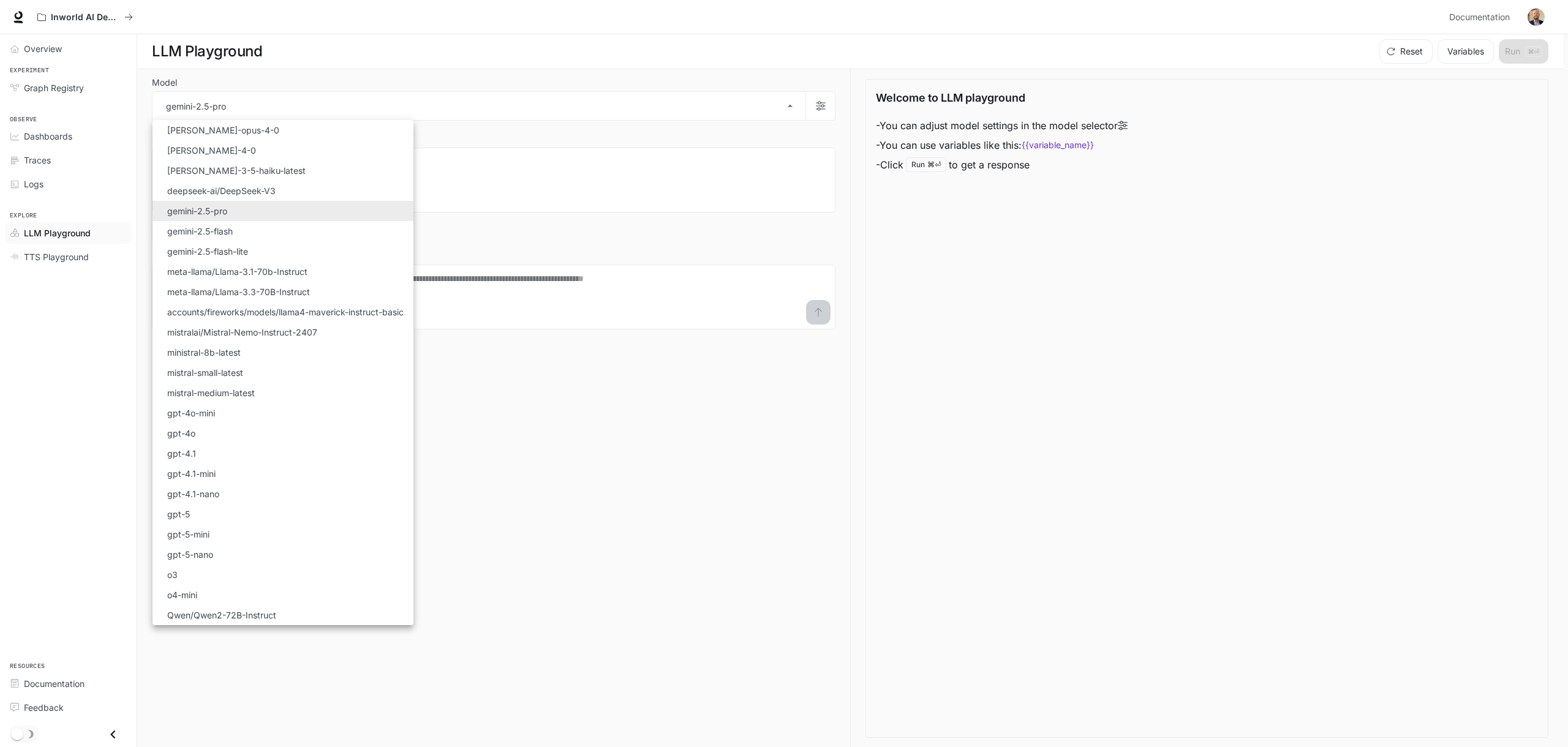
click at [520, 197] on div at bounding box center [784, 374] width 1568 height 747
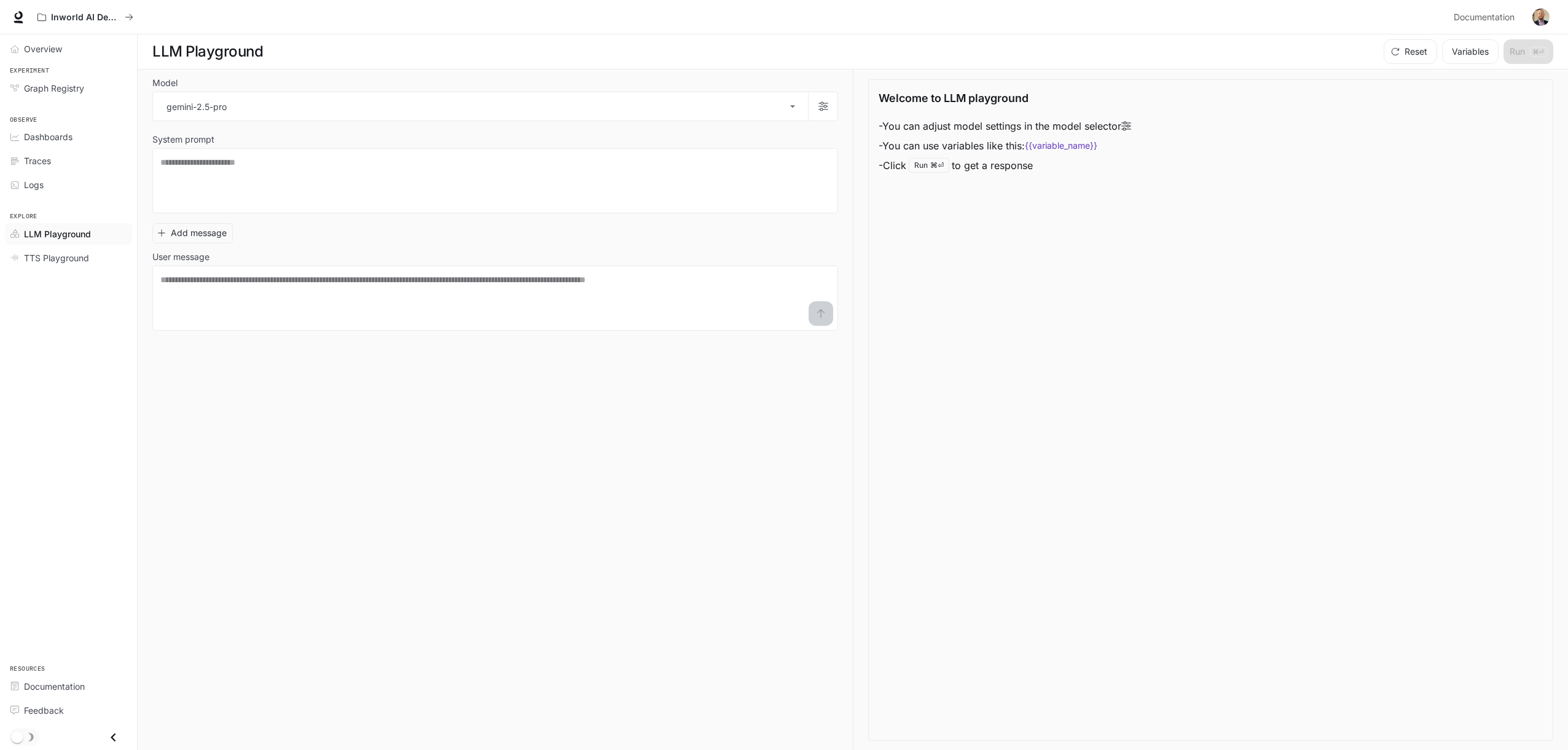
click at [441, 180] on div "Select Model claude-opus-4-0 claude-sonnet-4-0 claude-3-5-haiku-latest deepseek…" at bounding box center [784, 375] width 1568 height 750
click at [429, 179] on textarea at bounding box center [495, 181] width 670 height 49
click at [1013, 191] on div "Welcome to LLM playground - You can adjust model settings in the model selector…" at bounding box center [1211, 410] width 685 height 661
click at [954, 185] on div "Welcome to LLM playground - You can adjust model settings in the model selector…" at bounding box center [1211, 410] width 685 height 661
click at [622, 218] on div "Add message User message * ​" at bounding box center [495, 274] width 686 height 113
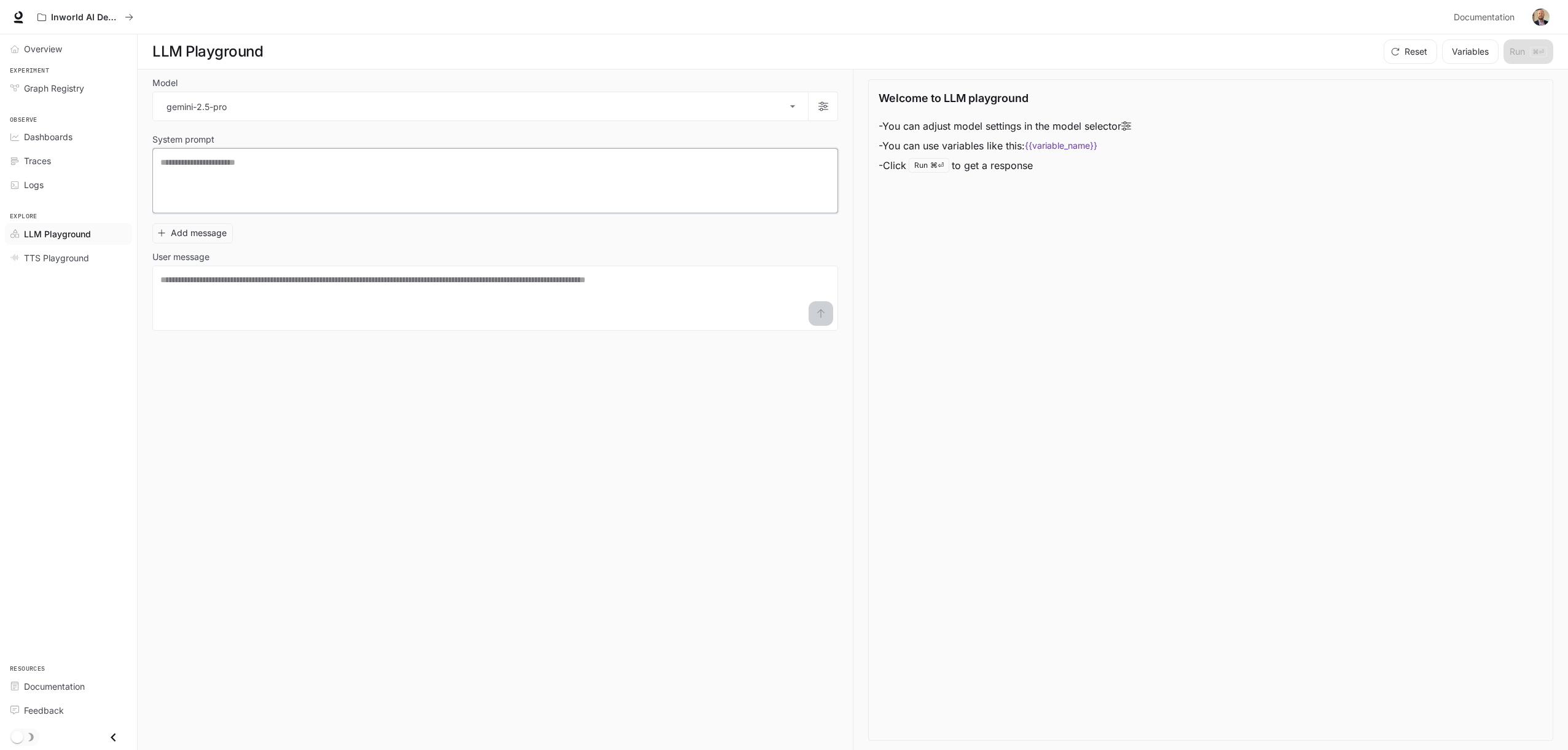
click at [608, 192] on textarea at bounding box center [495, 181] width 670 height 49
type textarea "*****"
click at [402, 298] on textarea at bounding box center [495, 298] width 670 height 49
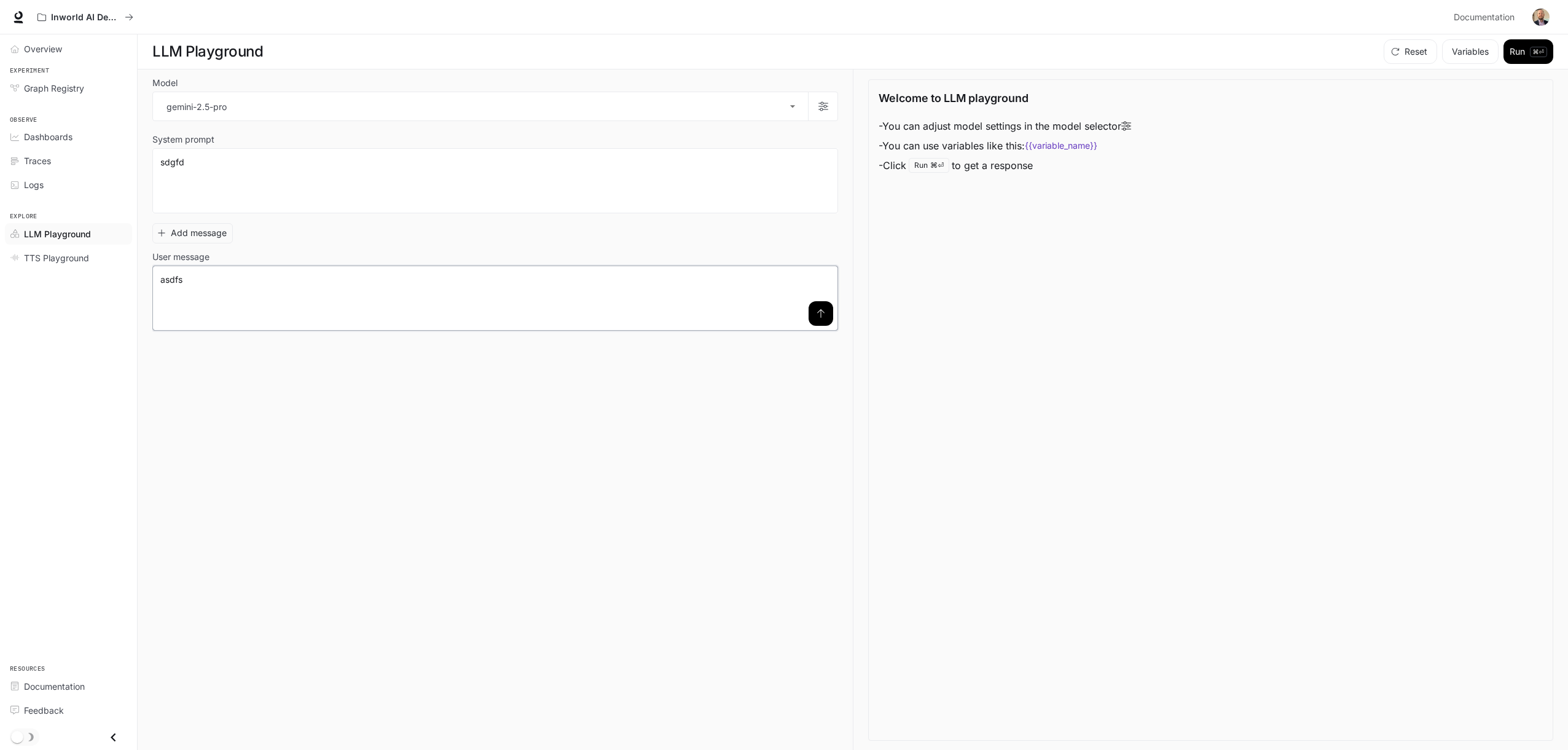
type textarea "*******"
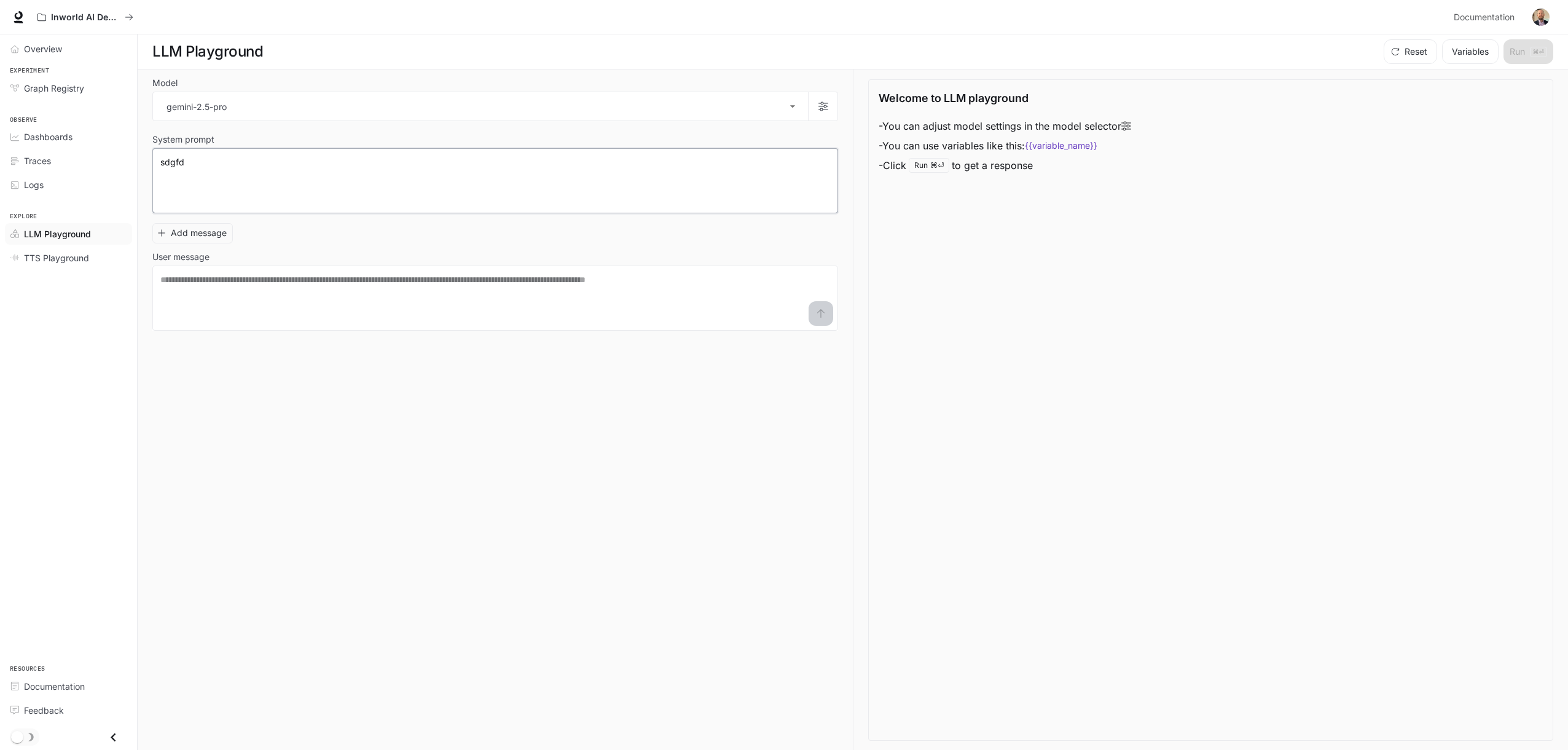
click at [397, 161] on textarea "*****" at bounding box center [495, 181] width 670 height 49
click at [830, 109] on button "button" at bounding box center [823, 106] width 30 height 30
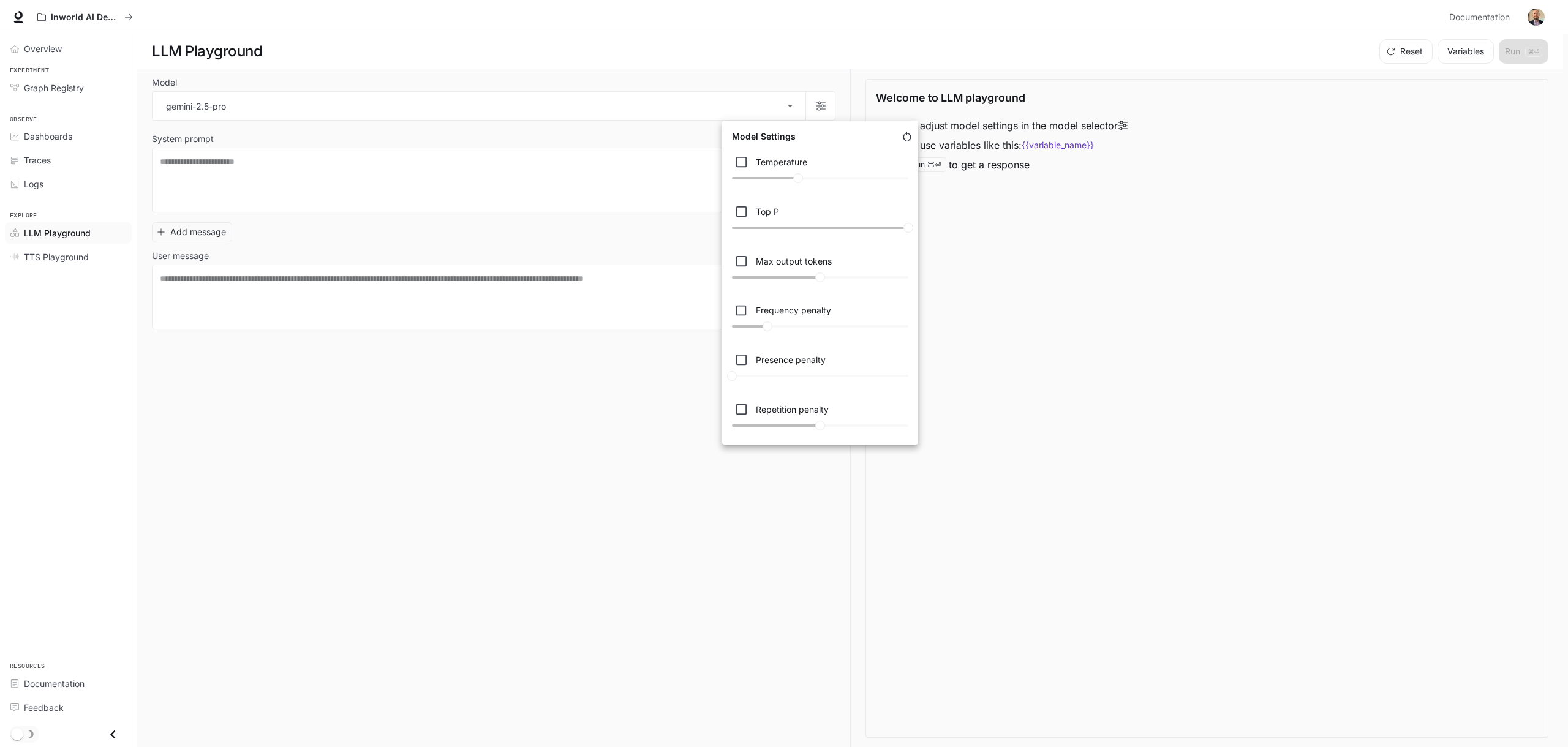
click at [612, 400] on div at bounding box center [784, 374] width 1568 height 747
click at [1024, 26] on div "Inworld AI Demos" at bounding box center [738, 17] width 1413 height 24
click at [1465, 49] on button "Variables" at bounding box center [1466, 51] width 56 height 24
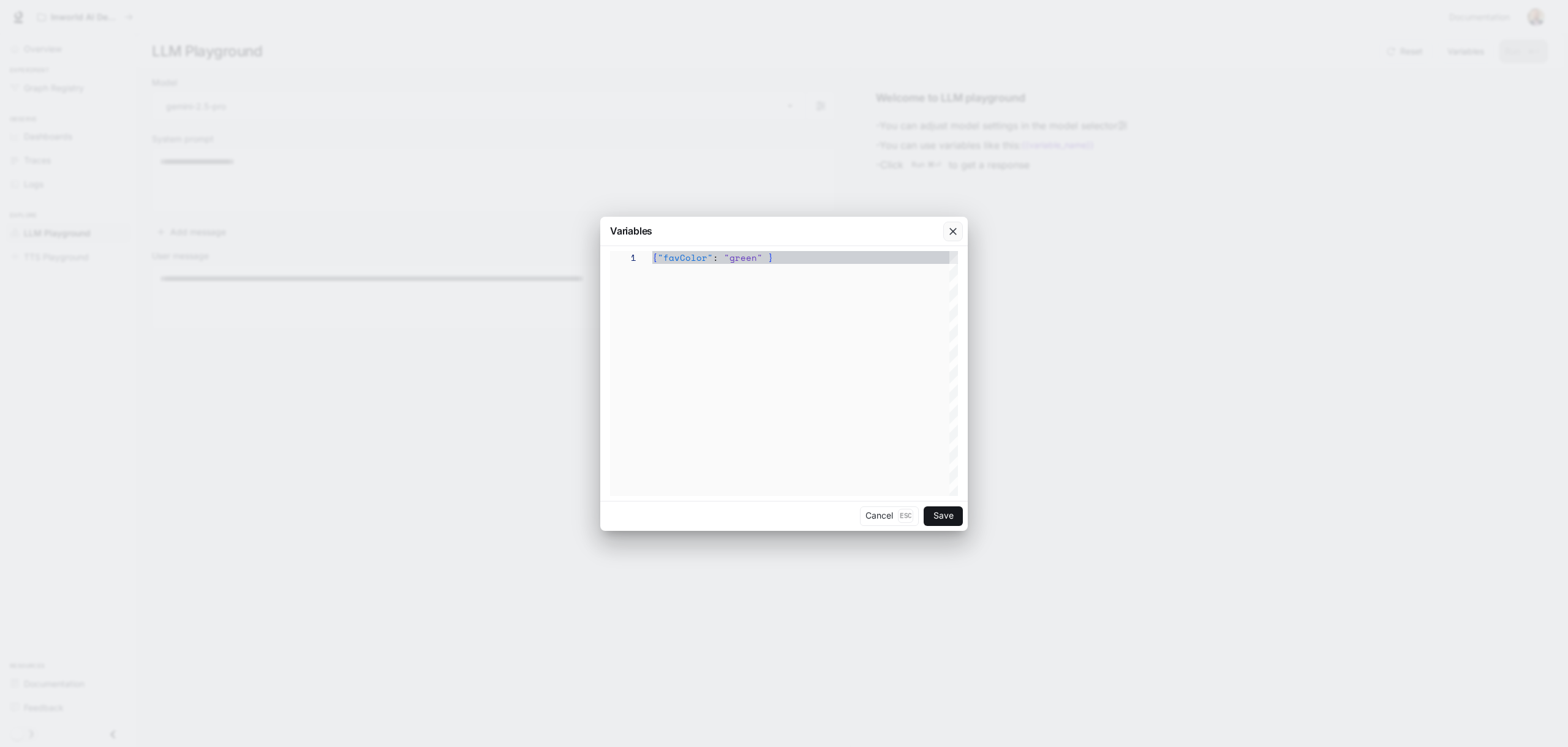
click at [954, 232] on icon "button" at bounding box center [953, 231] width 12 height 12
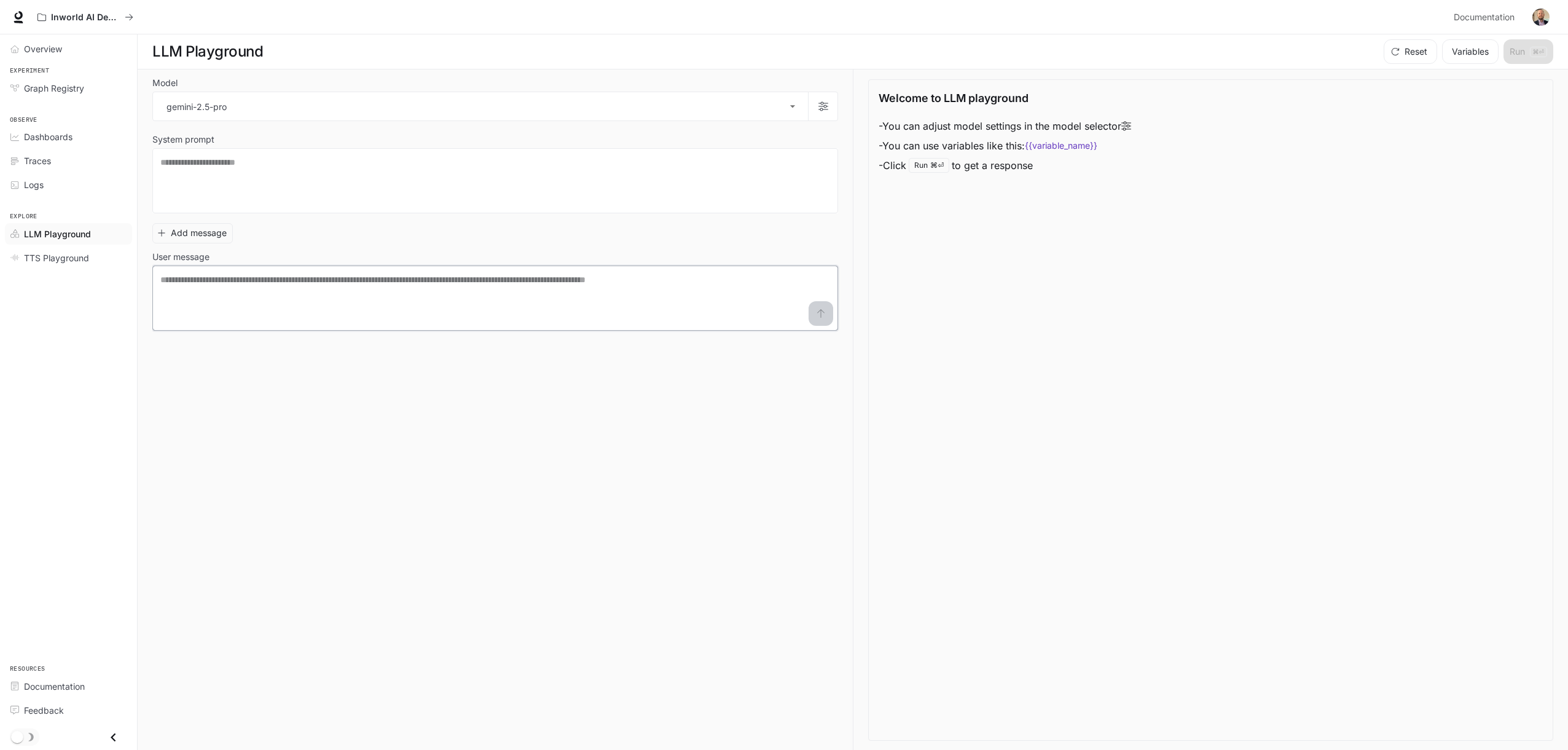
click at [264, 283] on textarea at bounding box center [495, 298] width 670 height 49
click at [1466, 48] on button "Variables" at bounding box center [1470, 51] width 57 height 24
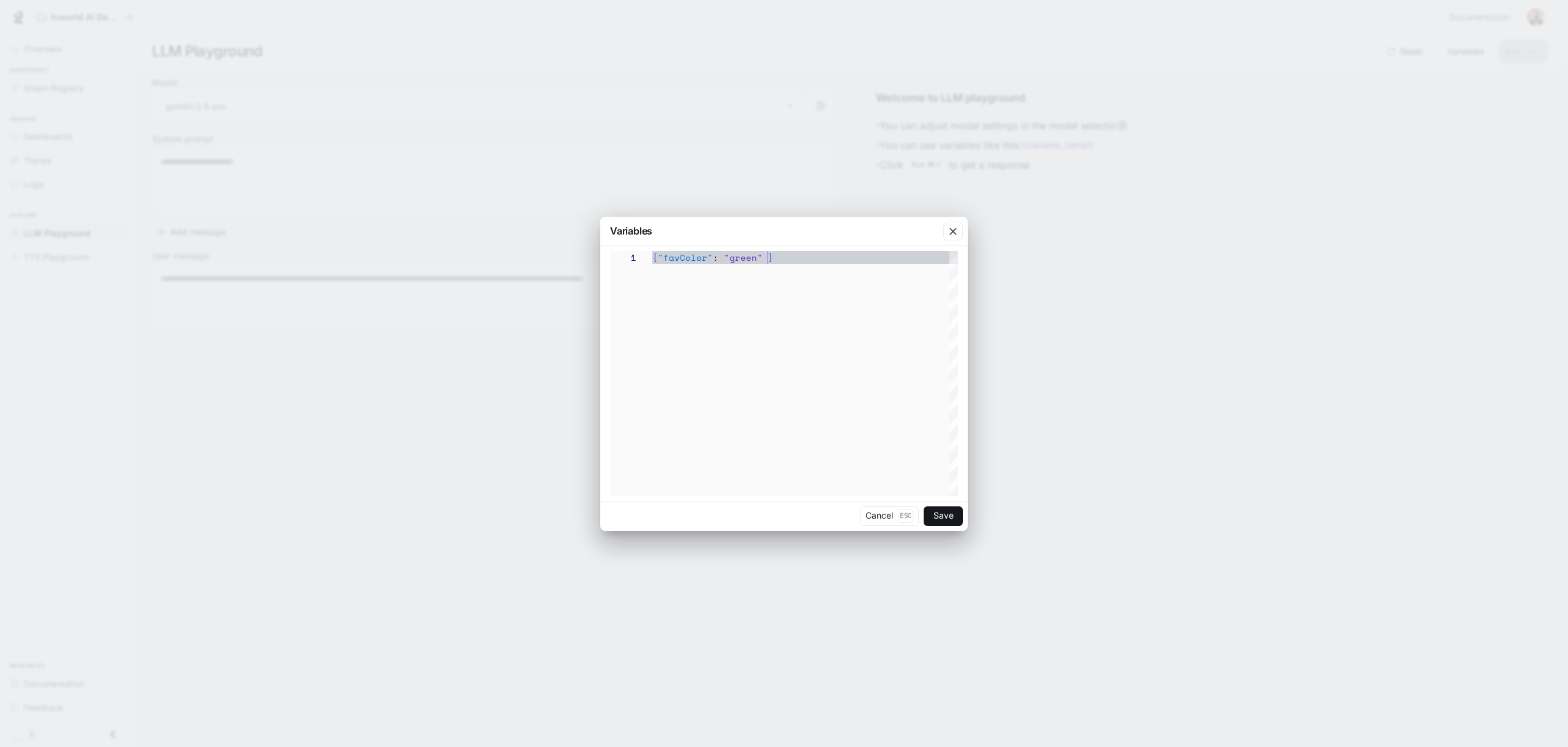
click at [771, 260] on div "{ "favColor" : "green" }" at bounding box center [805, 374] width 306 height 245
click at [778, 262] on div "{ "favColor" : "green" }" at bounding box center [805, 374] width 306 height 245
click at [815, 264] on div "{ "favColor" : "green" }" at bounding box center [805, 374] width 306 height 245
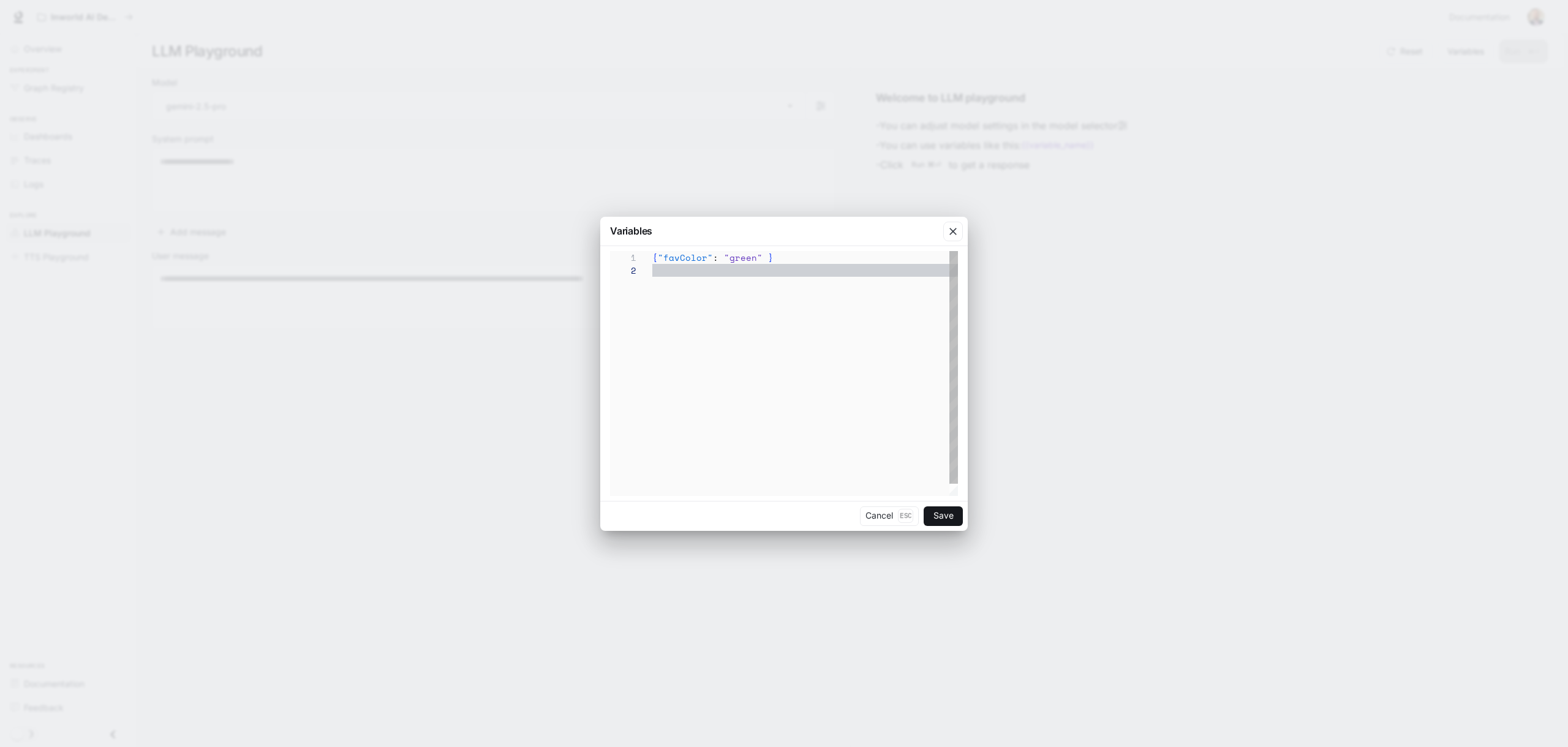
type textarea "**********"
click at [889, 517] on button "Cancel Esc" at bounding box center [890, 516] width 59 height 20
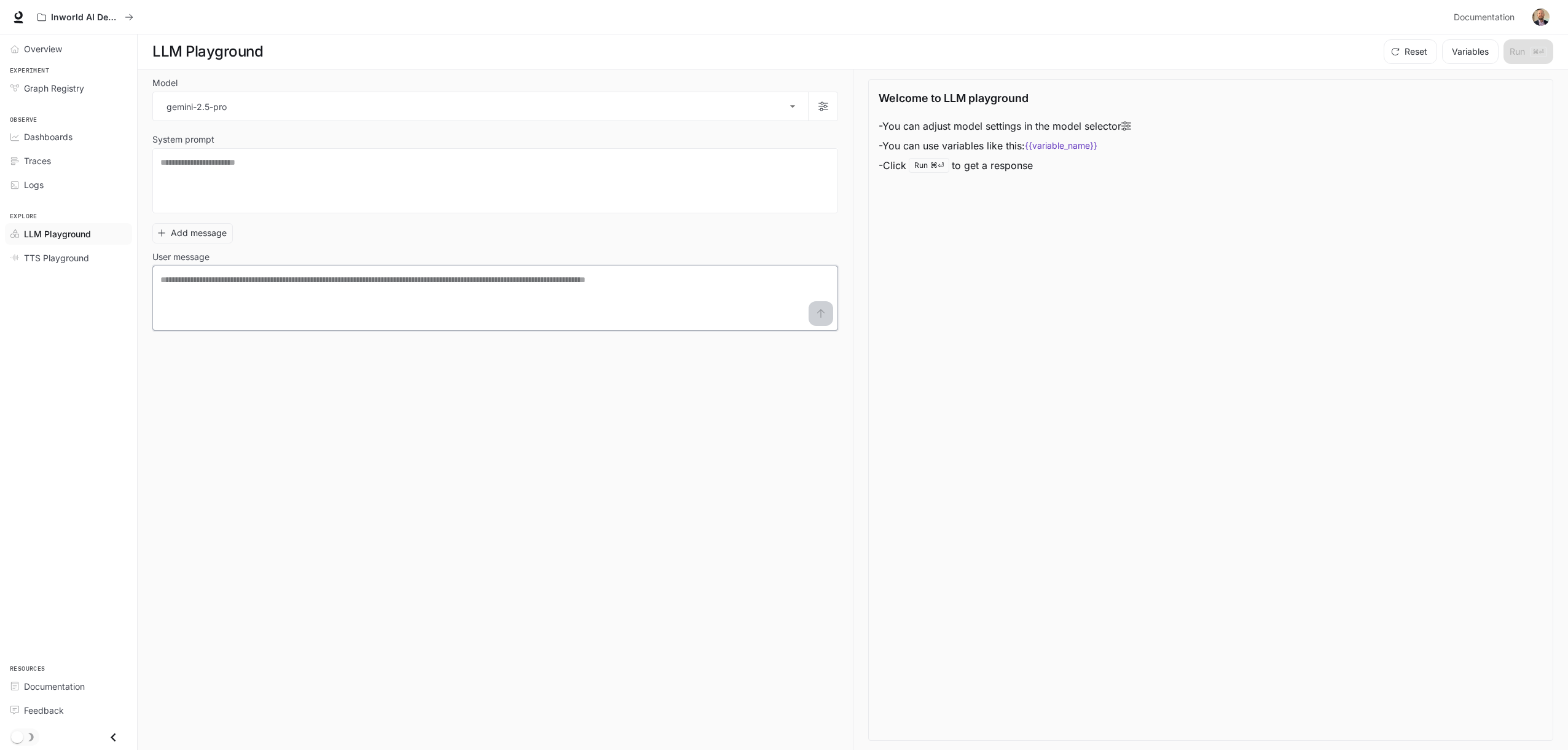
click at [231, 281] on textarea at bounding box center [495, 298] width 670 height 49
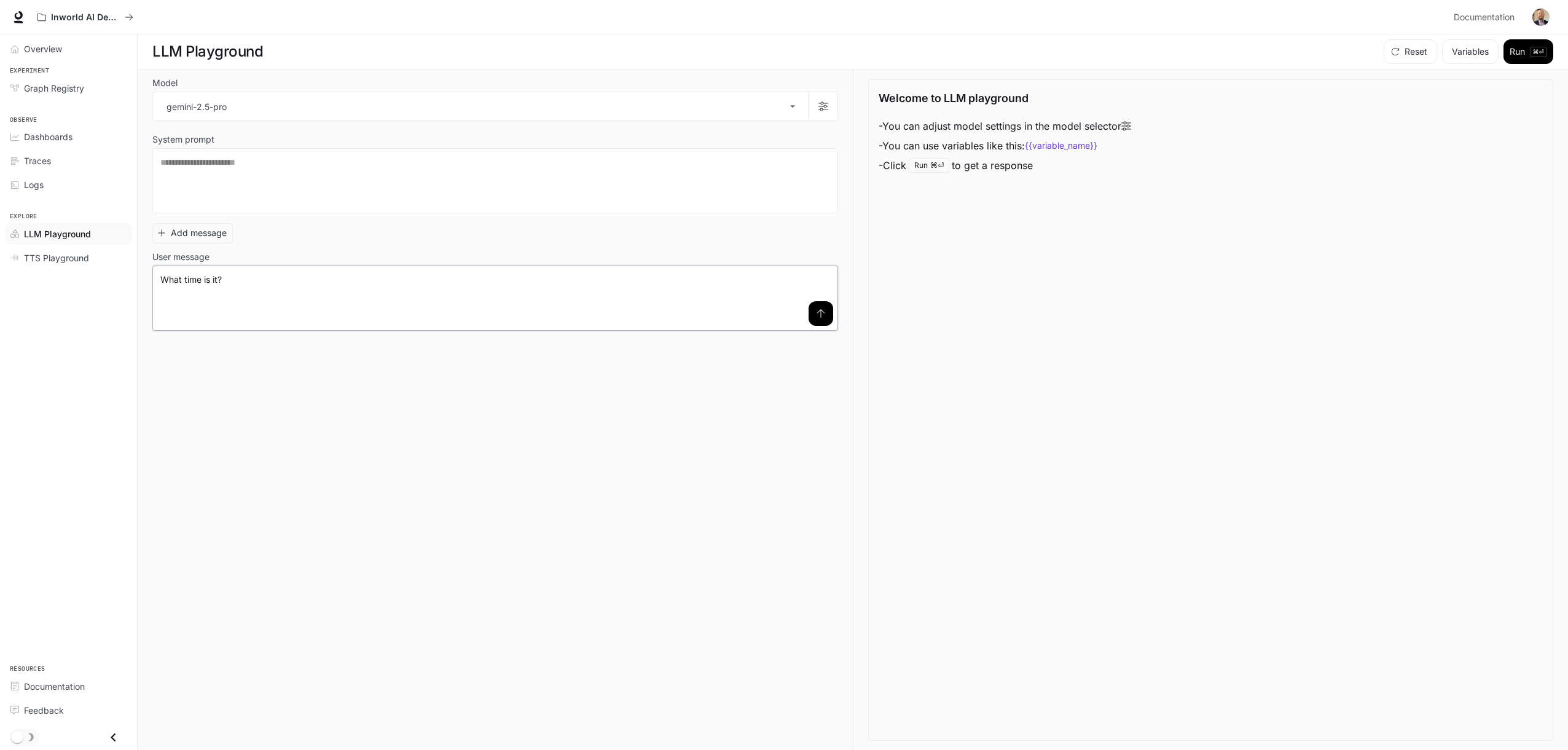
type textarea "**********"
click at [827, 315] on button "submit" at bounding box center [821, 313] width 24 height 24
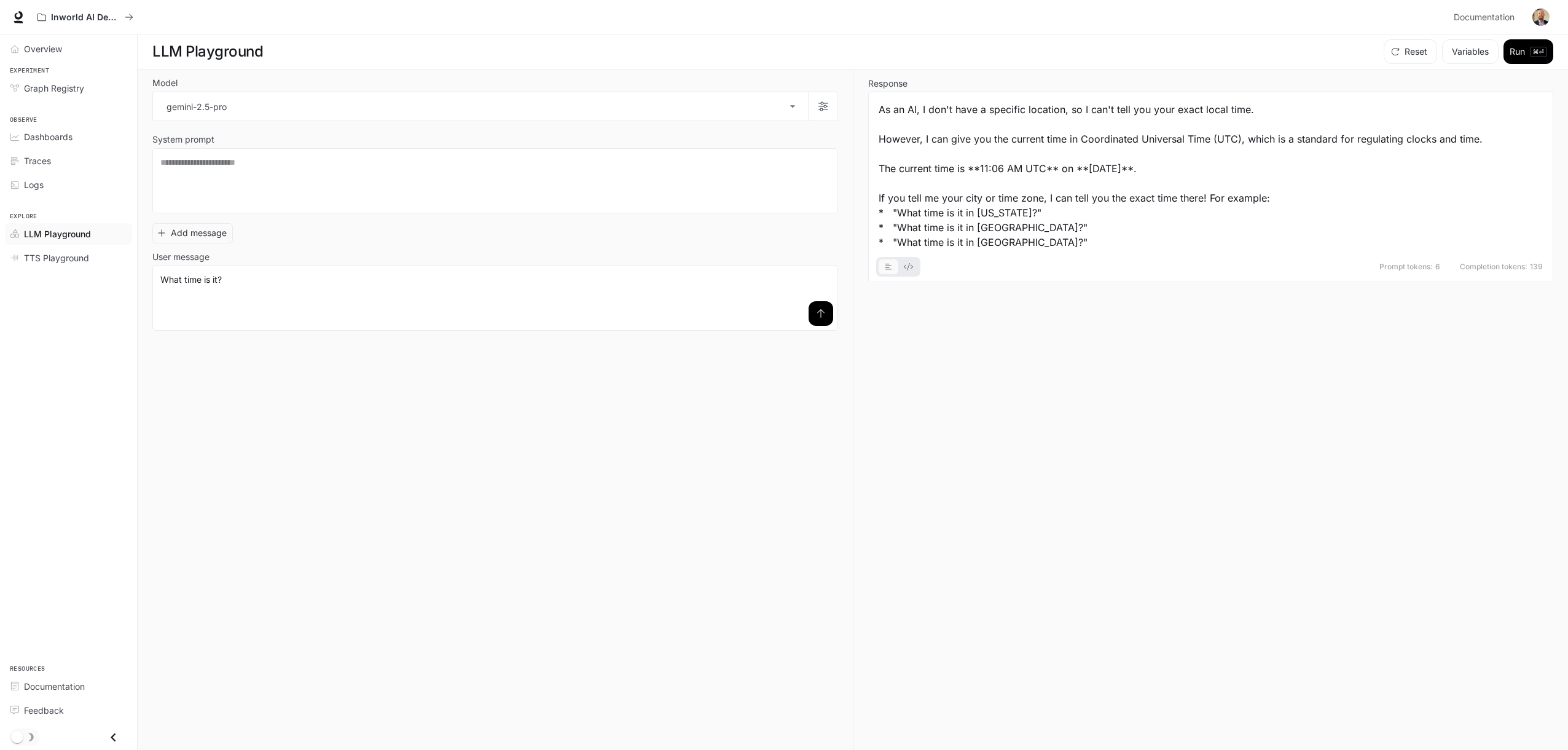
click at [979, 316] on div "Response As an AI, I don't have a specific location, so I can't tell you your e…" at bounding box center [1202, 410] width 700 height 681
click at [968, 313] on div "Response As an AI, I don't have a specific location, so I can't tell you your e…" at bounding box center [1202, 410] width 700 height 681
click at [984, 311] on div "Response As an AI, I don't have a specific location, so I can't tell you your e…" at bounding box center [1202, 410] width 700 height 681
click at [900, 275] on div at bounding box center [898, 266] width 44 height 20
click at [907, 270] on icon "basic tabs example" at bounding box center [908, 266] width 9 height 7
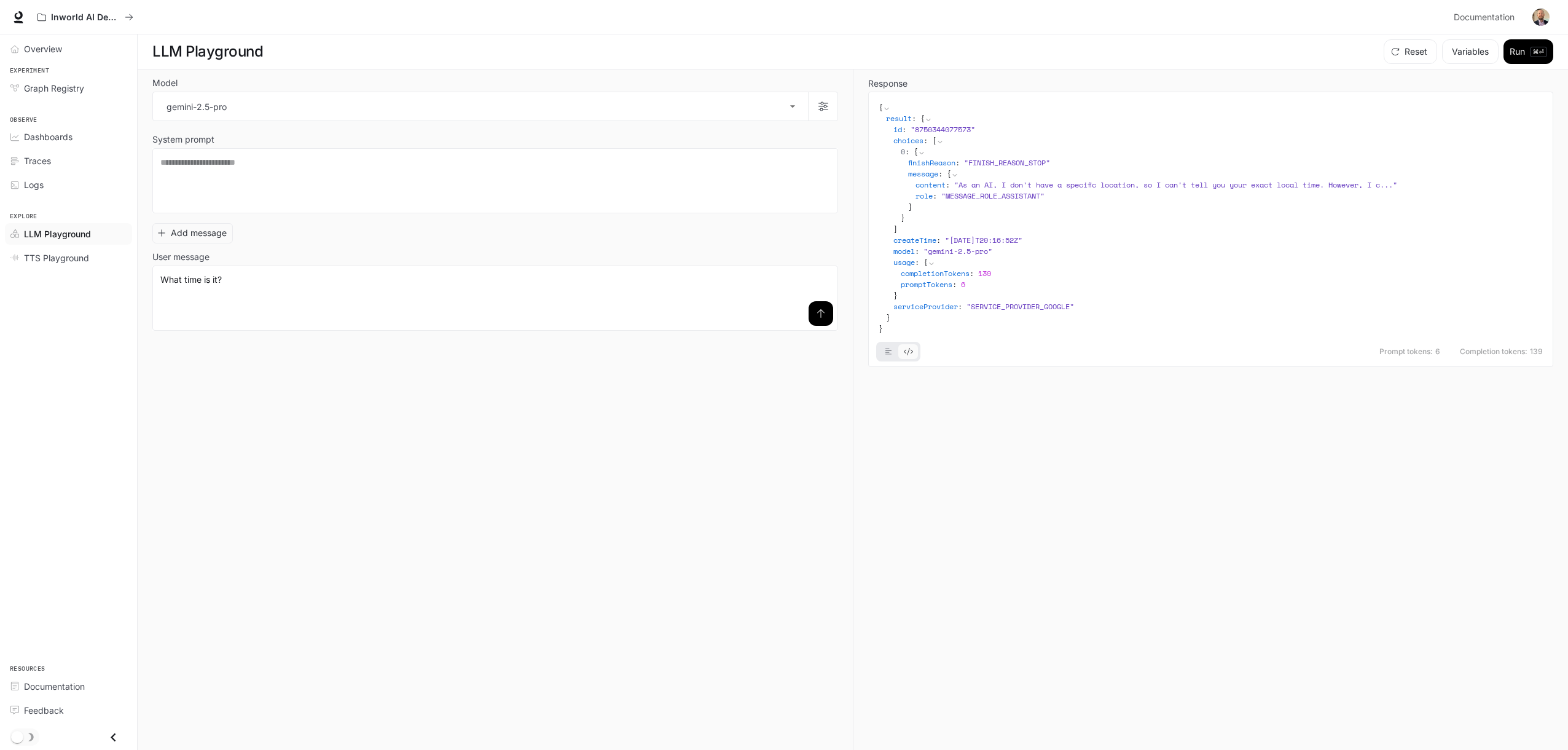
click at [888, 346] on button "basic tabs example" at bounding box center [888, 351] width 20 height 20
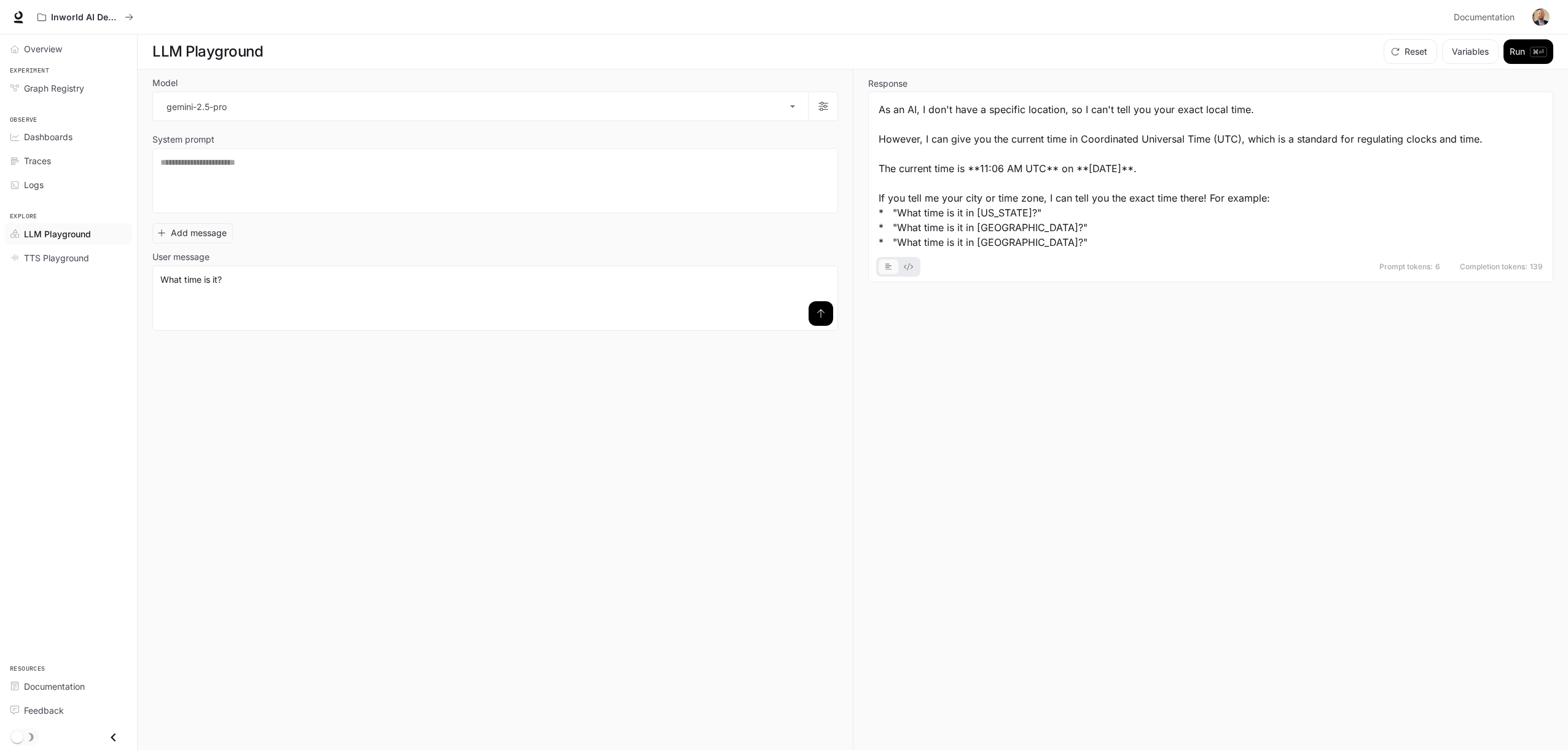
click at [910, 266] on icon "basic tabs example" at bounding box center [908, 266] width 9 height 7
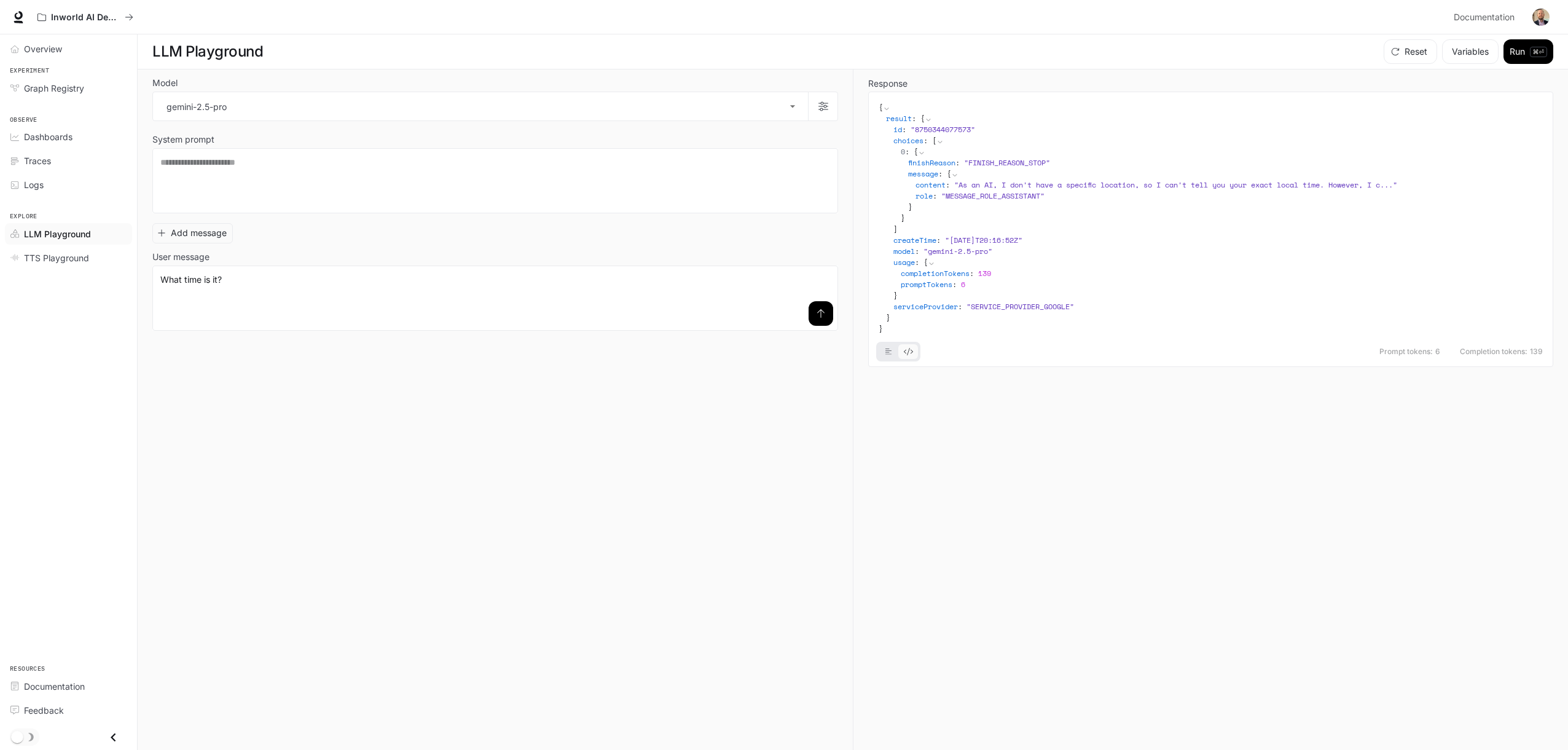
click at [889, 346] on button "basic tabs example" at bounding box center [888, 351] width 20 height 20
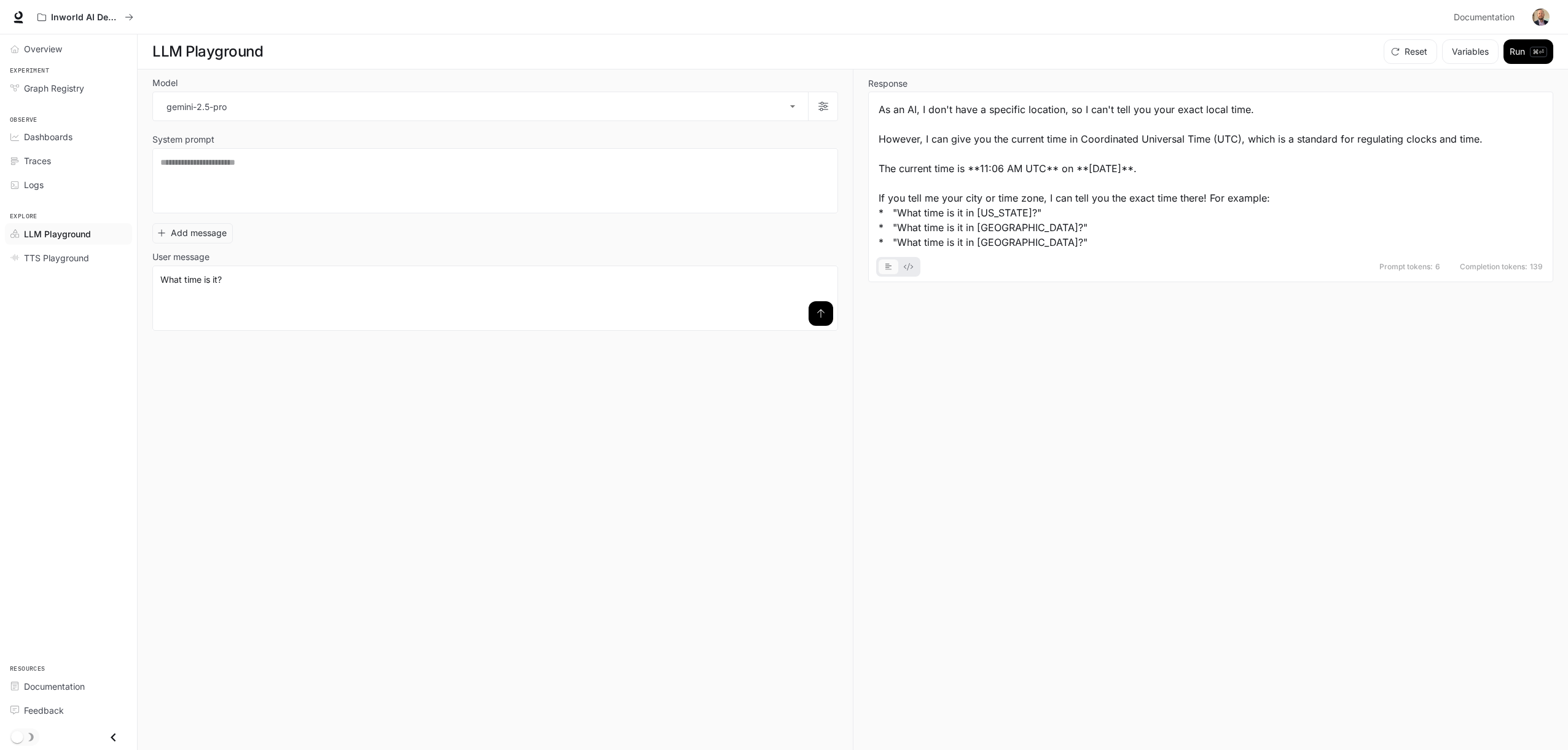
click at [1095, 296] on div "Response As an AI, I don't have a specific location, so I can't tell you your e…" at bounding box center [1202, 410] width 700 height 681
click at [291, 229] on div "**********" at bounding box center [495, 274] width 686 height 113
click at [248, 162] on textarea at bounding box center [495, 181] width 670 height 49
click at [276, 285] on textarea "**********" at bounding box center [495, 298] width 670 height 49
click at [65, 257] on span "TTS Playground" at bounding box center [56, 258] width 65 height 13
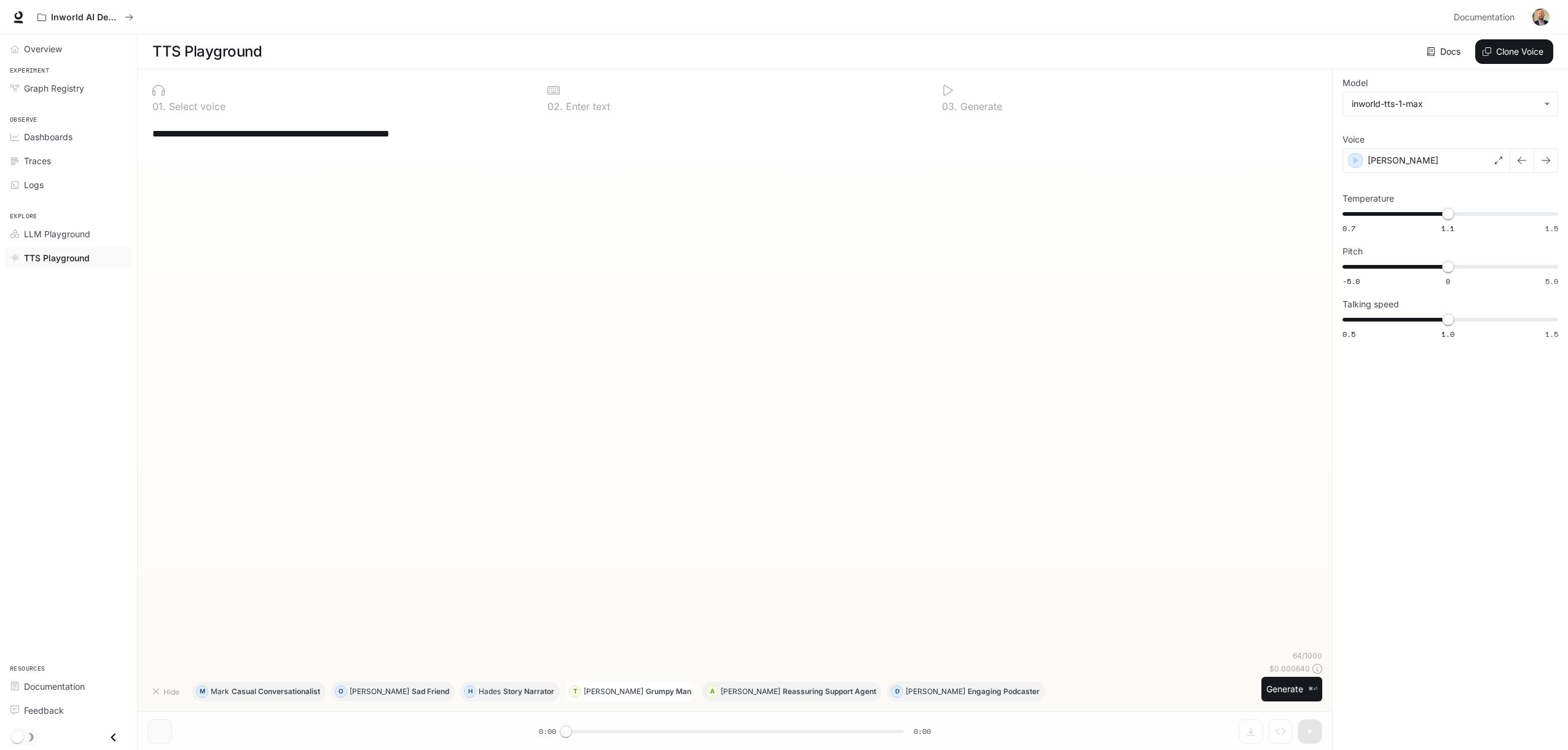
click at [606, 697] on button "T Theodore Grumpy Man" at bounding box center [630, 691] width 132 height 20
type textarea "**********"
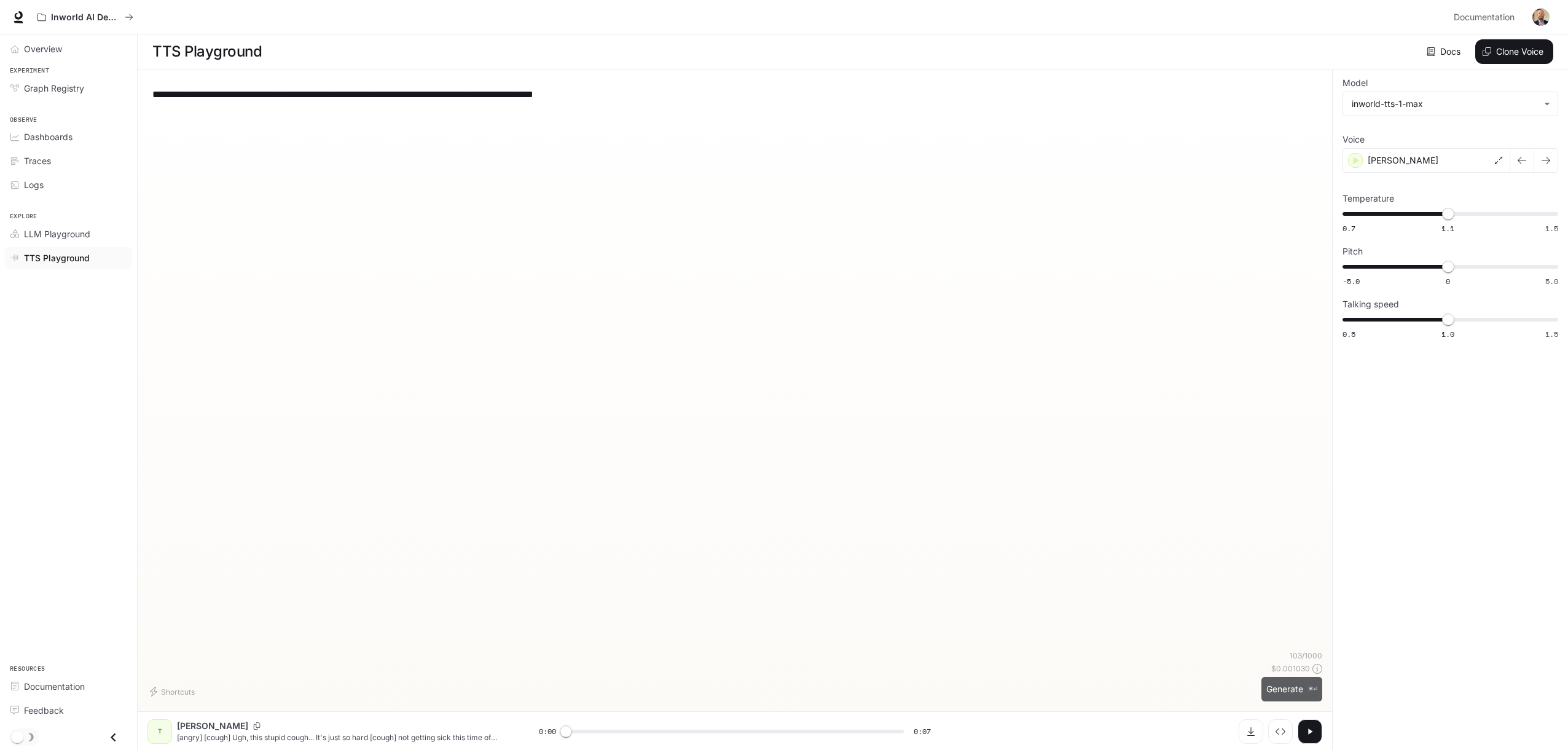
click at [1294, 691] on button "Generate ⌘⏎" at bounding box center [1292, 689] width 61 height 25
click at [70, 261] on span "TTS Playground" at bounding box center [57, 258] width 66 height 13
type input "*"
click at [1387, 109] on body "**********" at bounding box center [786, 375] width 1573 height 751
click at [1073, 132] on div at bounding box center [786, 375] width 1573 height 750
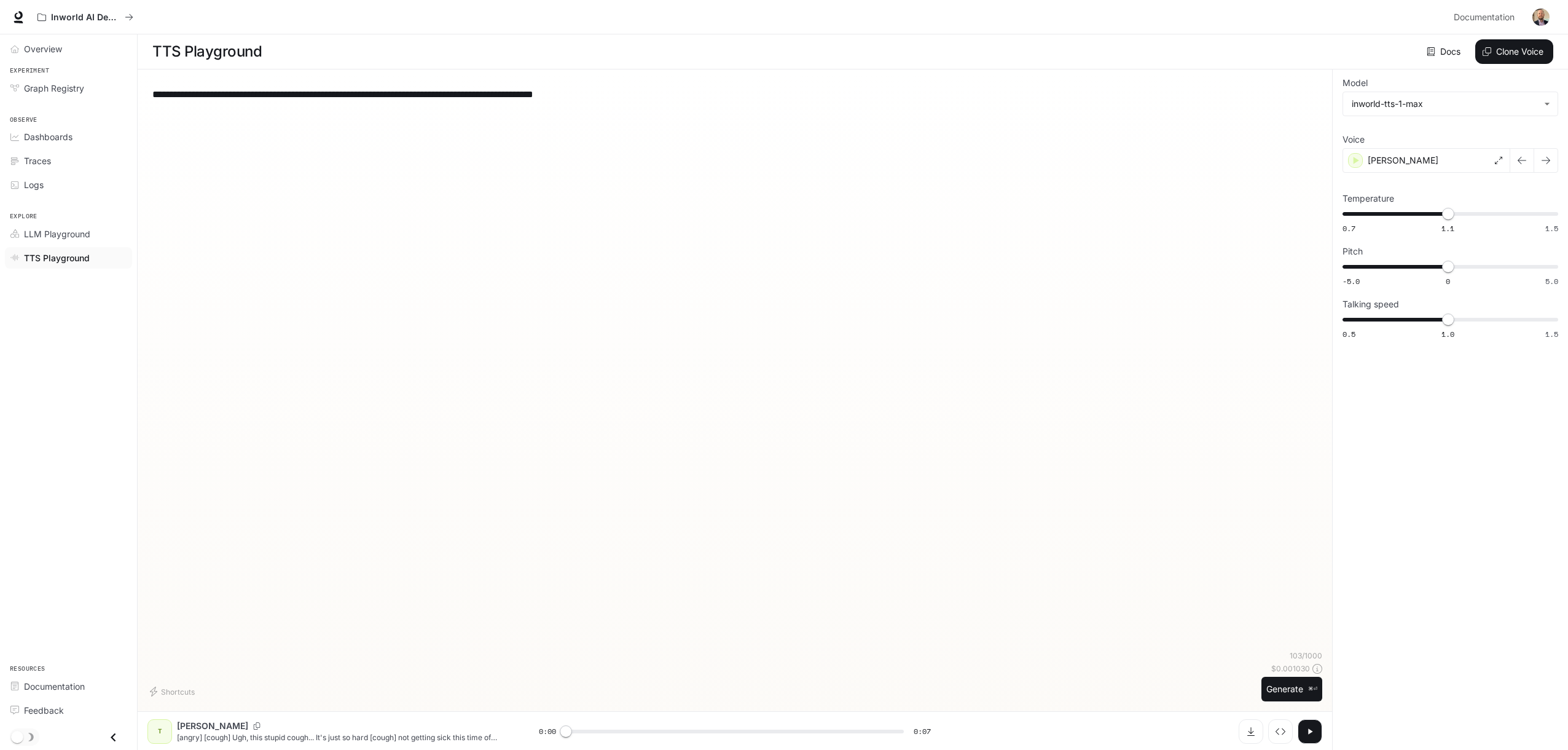
click at [199, 103] on div "**********" at bounding box center [735, 94] width 1165 height 30
click at [203, 726] on p "Theodore" at bounding box center [212, 726] width 71 height 12
click at [159, 693] on button "Shortcuts" at bounding box center [173, 691] width 52 height 20
click at [267, 693] on p "Casual Conversationalist" at bounding box center [276, 691] width 89 height 7
type textarea "**********"
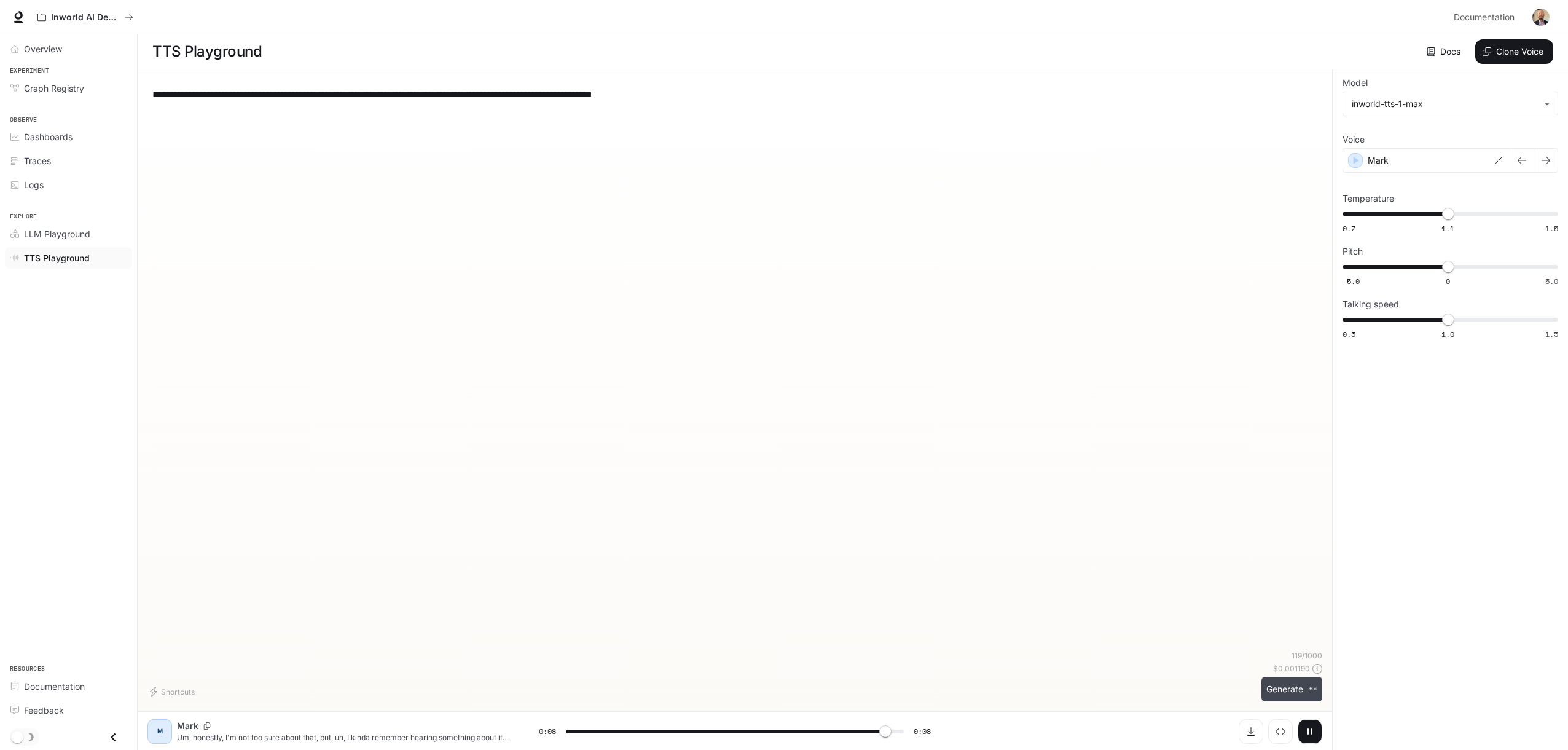
type input "*"
click at [600, 293] on div "**********" at bounding box center [734, 365] width 1175 height 571
click at [1405, 166] on div "Mark" at bounding box center [1426, 160] width 168 height 24
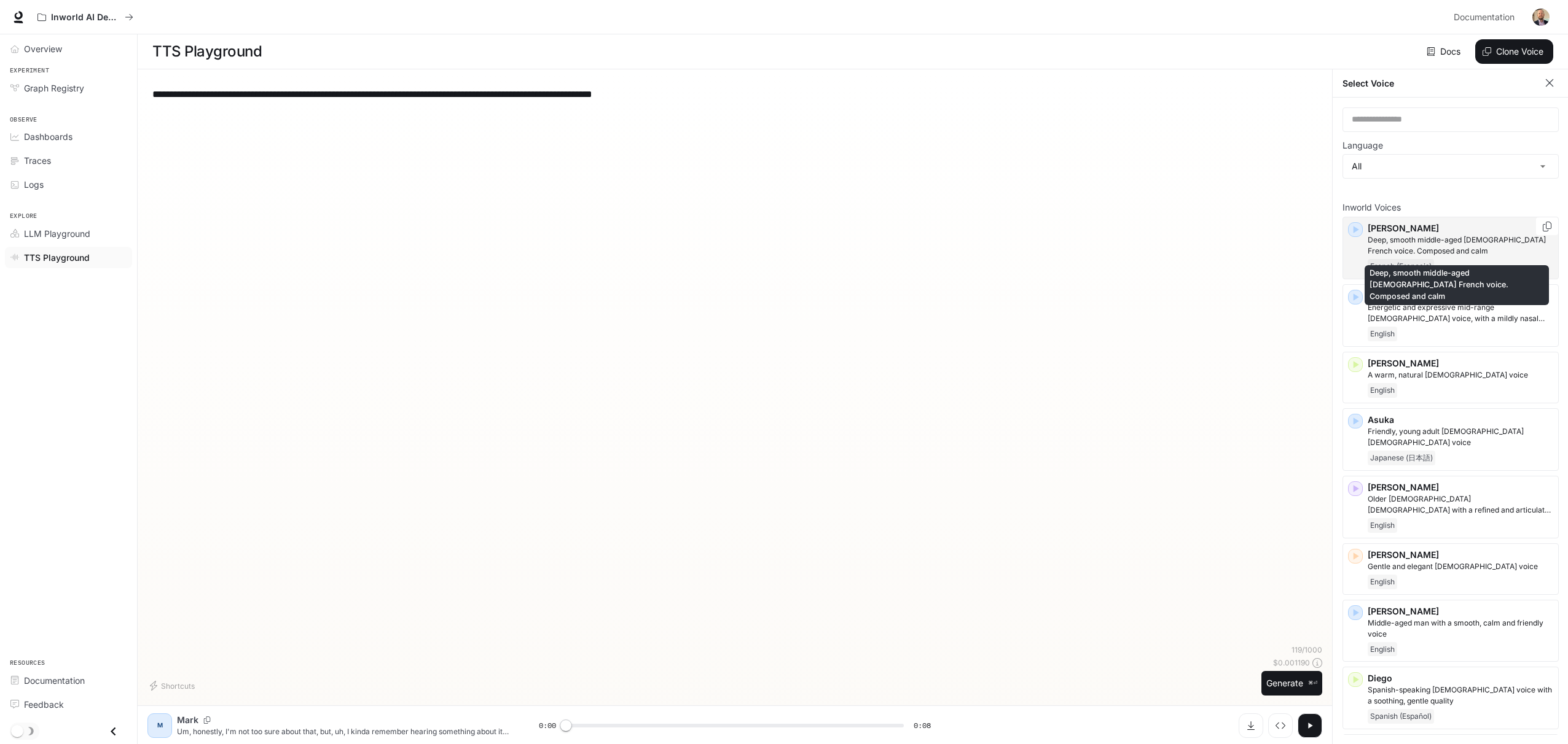
click at [1405, 240] on p "Deep, smooth middle-aged male French voice. Composed and calm" at bounding box center [1460, 245] width 186 height 22
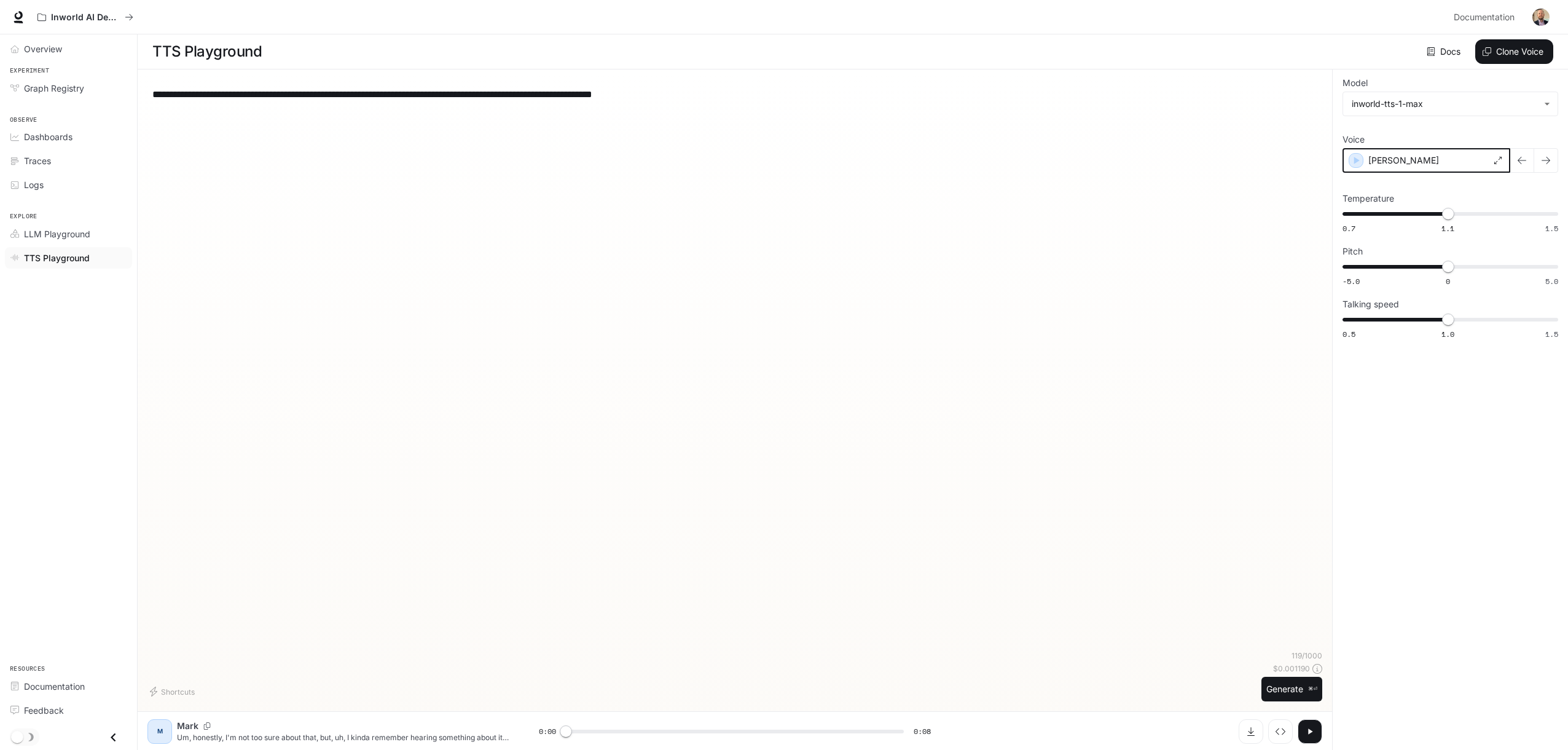
click at [1358, 159] on icon "button" at bounding box center [1356, 160] width 12 height 12
click at [1470, 170] on div "Alain" at bounding box center [1426, 160] width 168 height 24
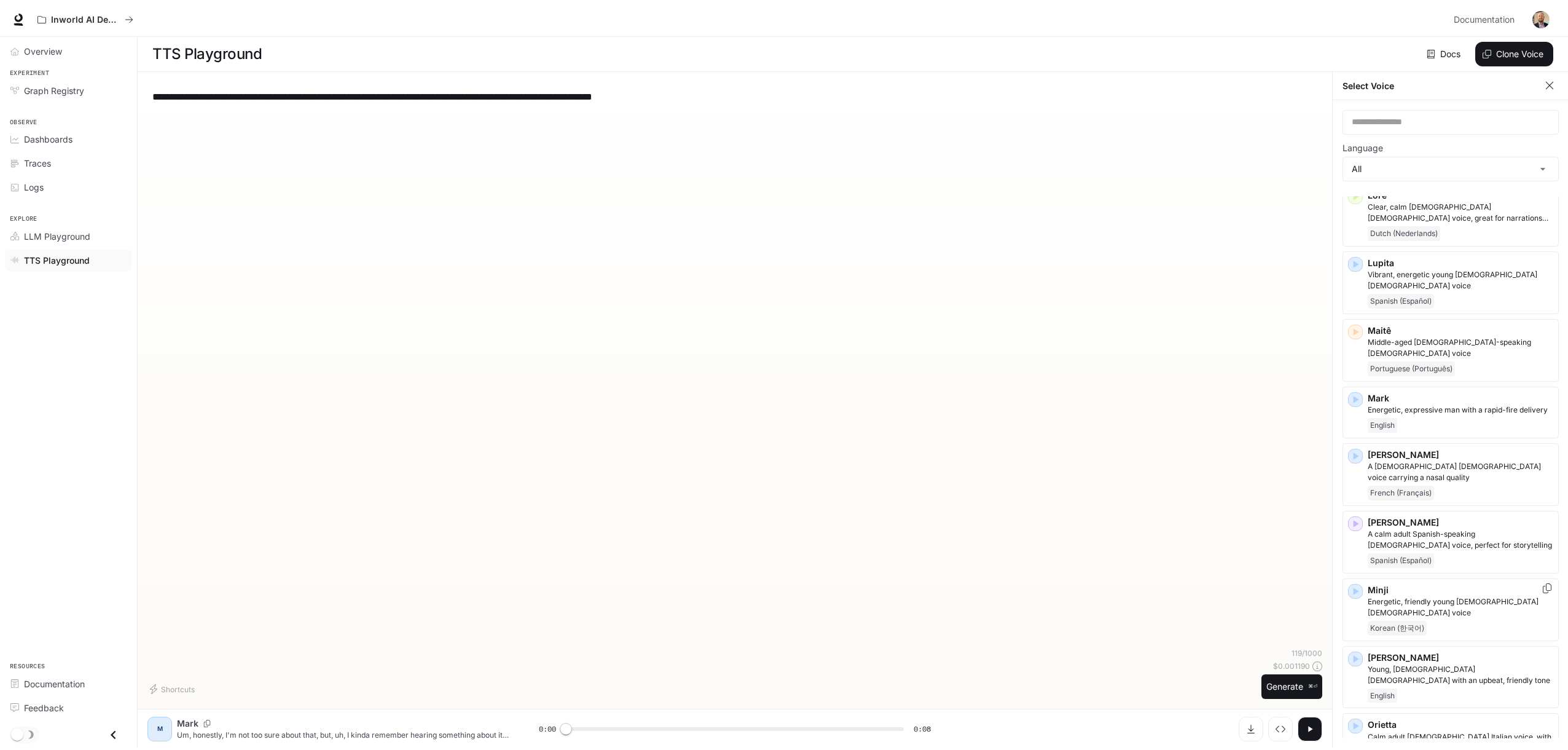
scroll to position [2584, 0]
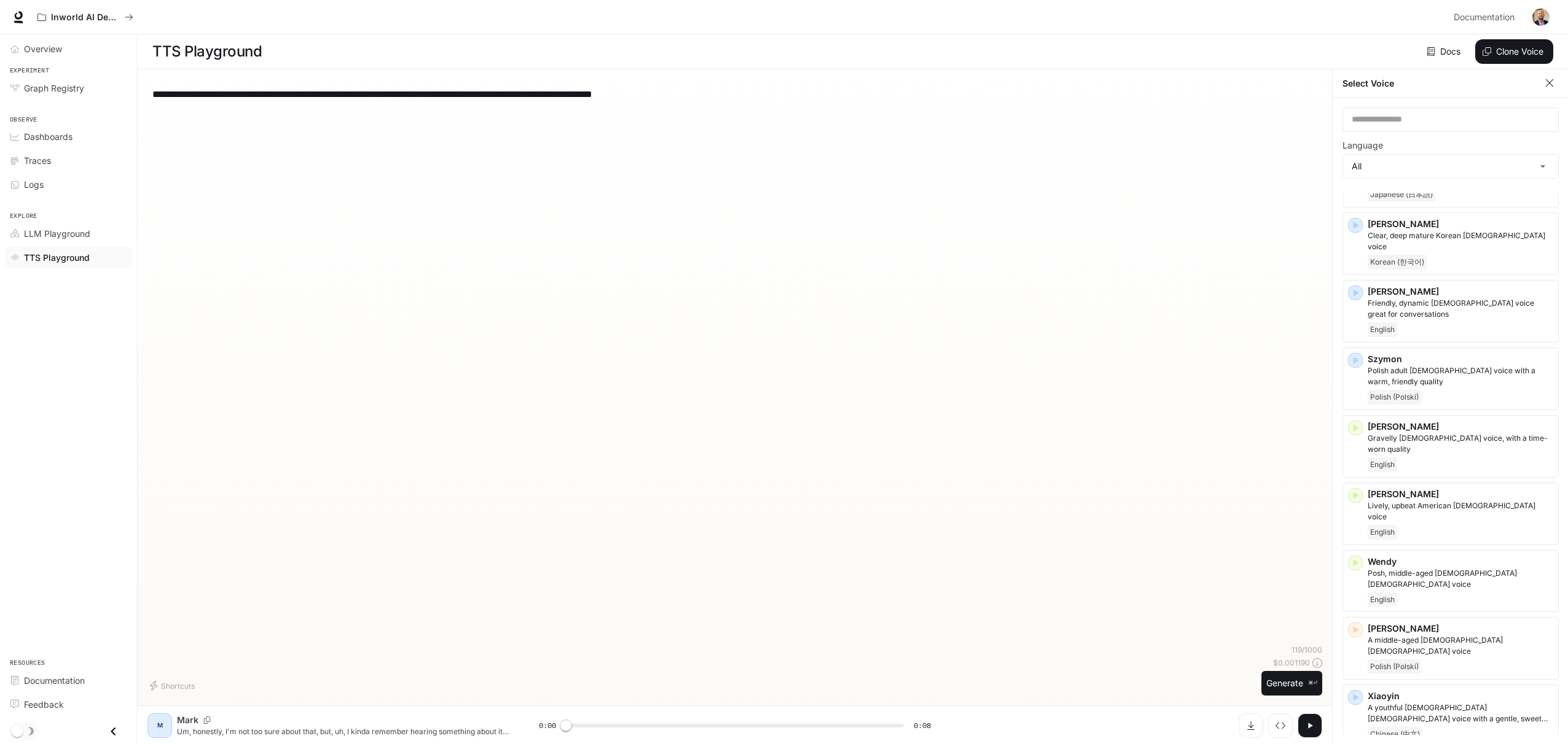
click at [669, 208] on div "**********" at bounding box center [734, 362] width 1175 height 565
click at [84, 21] on p "Inworld AI Demos" at bounding box center [85, 17] width 69 height 10
